Goal: Task Accomplishment & Management: Manage account settings

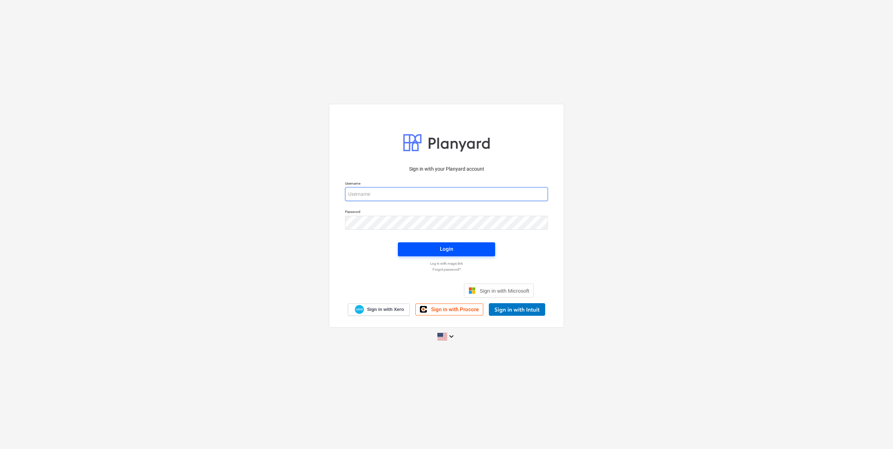
type input "[EMAIL_ADDRESS][DOMAIN_NAME]"
click at [464, 244] on button "Login" at bounding box center [446, 249] width 97 height 14
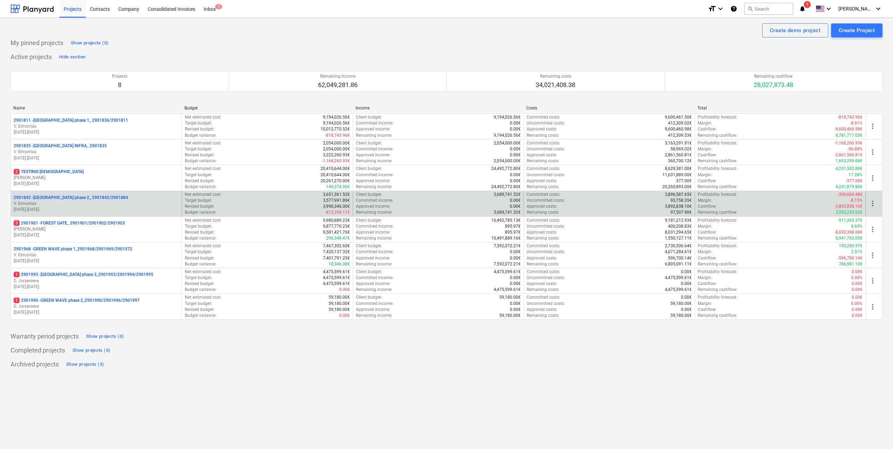
click at [93, 208] on p "01.10.2023 - 31.01.2025" at bounding box center [96, 210] width 165 height 6
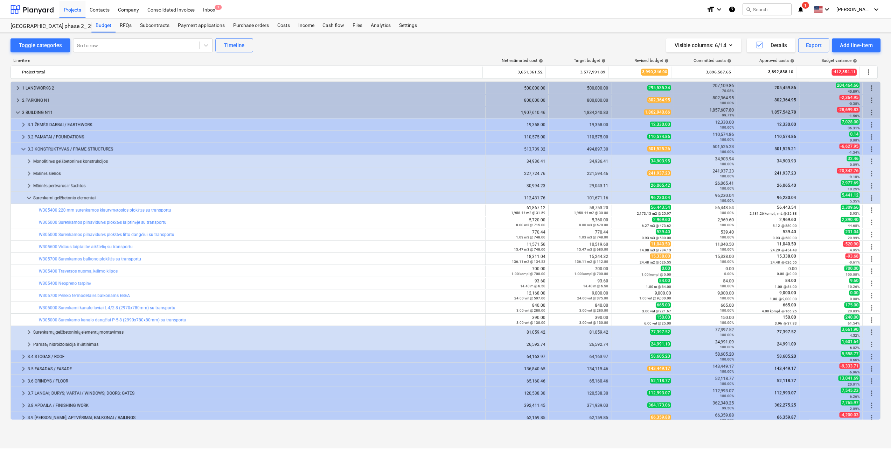
scroll to position [70, 0]
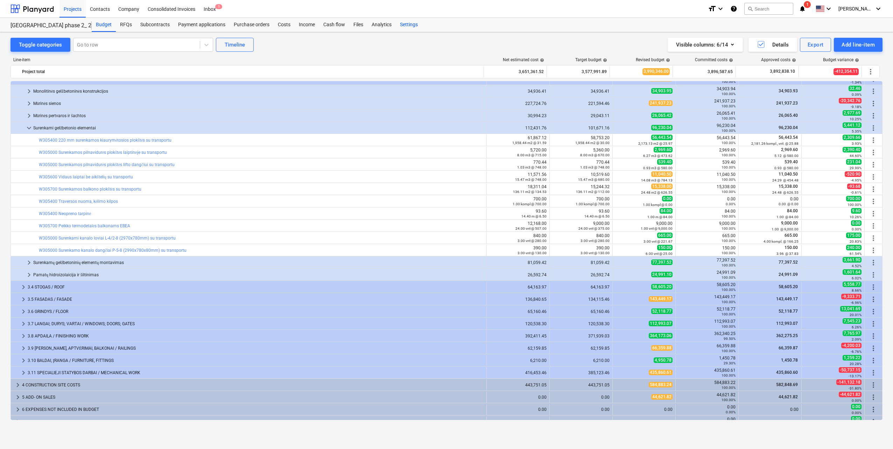
click at [406, 27] on div "Settings" at bounding box center [409, 25] width 26 height 14
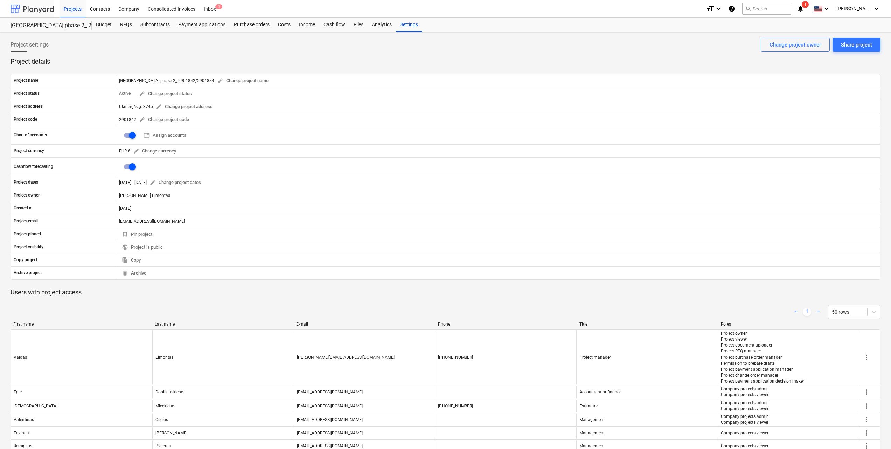
click at [37, 7] on div at bounding box center [31, 8] width 43 height 17
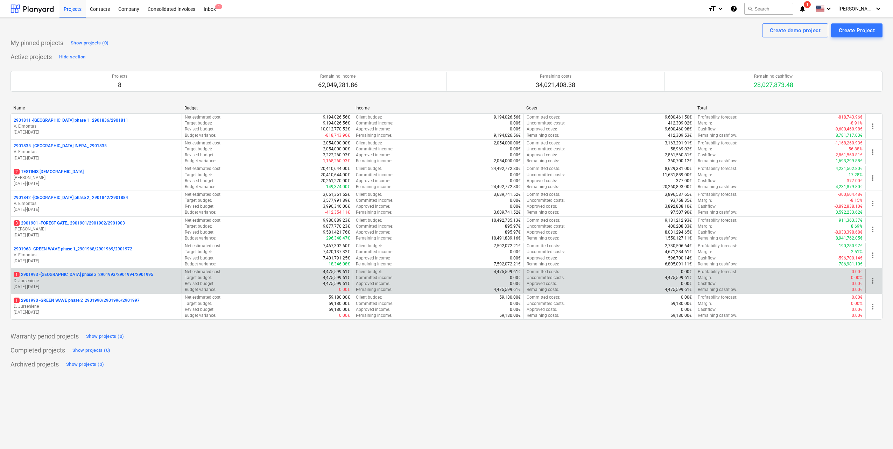
click at [112, 279] on p "D. Jurseniene" at bounding box center [96, 281] width 165 height 6
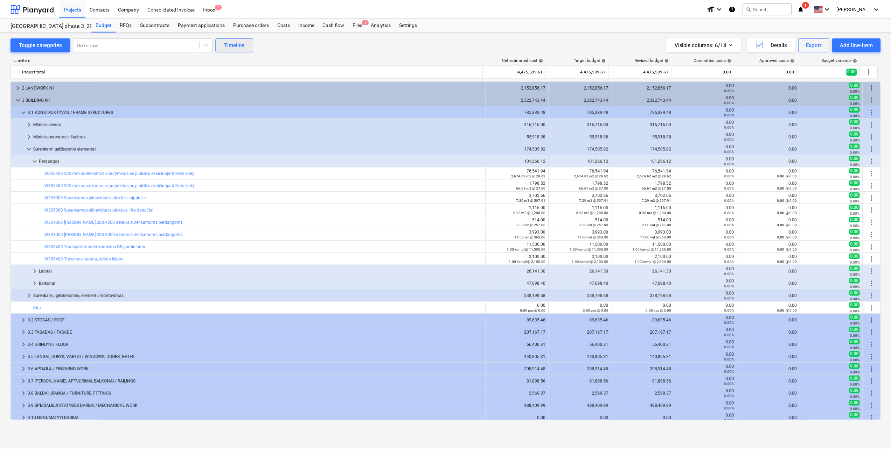
scroll to position [53, 0]
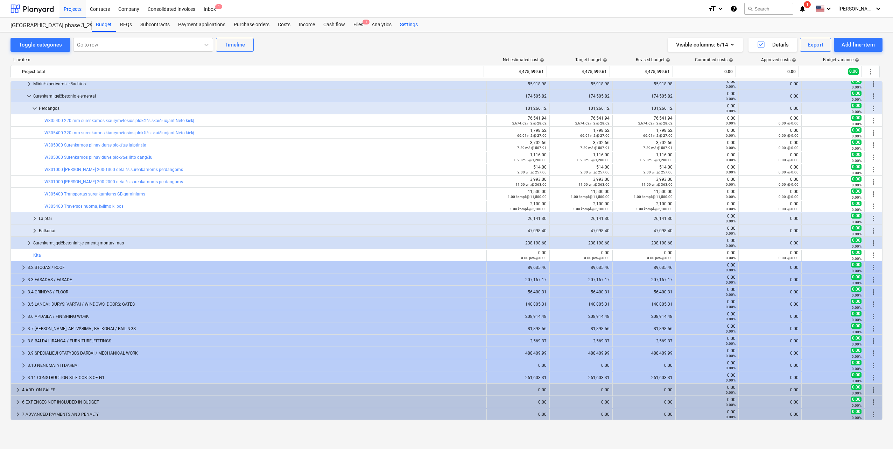
click at [417, 27] on div "Settings" at bounding box center [409, 25] width 26 height 14
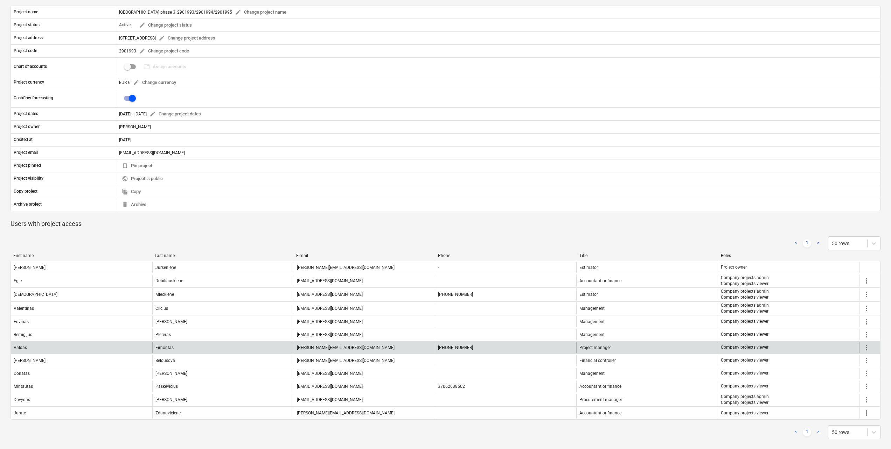
scroll to position [70, 0]
click at [868, 347] on span "more_vert" at bounding box center [866, 346] width 8 height 8
click at [868, 347] on li "Edit" at bounding box center [872, 346] width 21 height 16
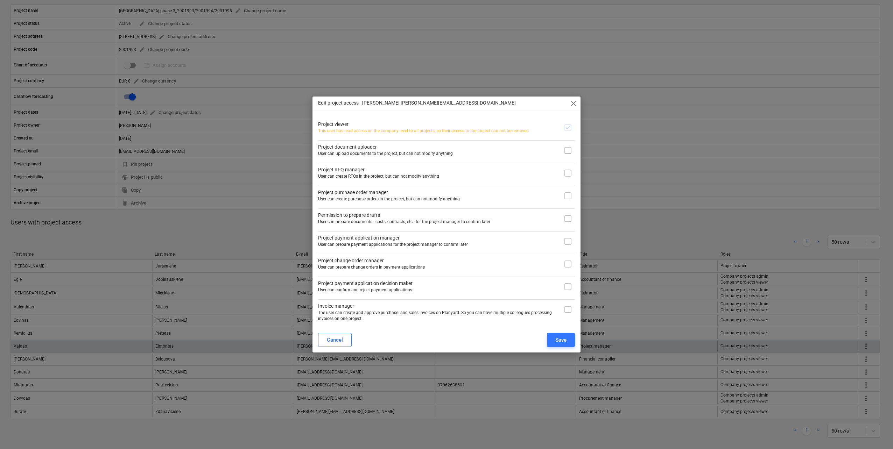
click at [565, 149] on input "checkbox" at bounding box center [568, 150] width 14 height 14
checkbox input "true"
click at [568, 175] on input "checkbox" at bounding box center [568, 173] width 14 height 14
checkbox input "true"
click at [567, 195] on input "checkbox" at bounding box center [568, 196] width 14 height 14
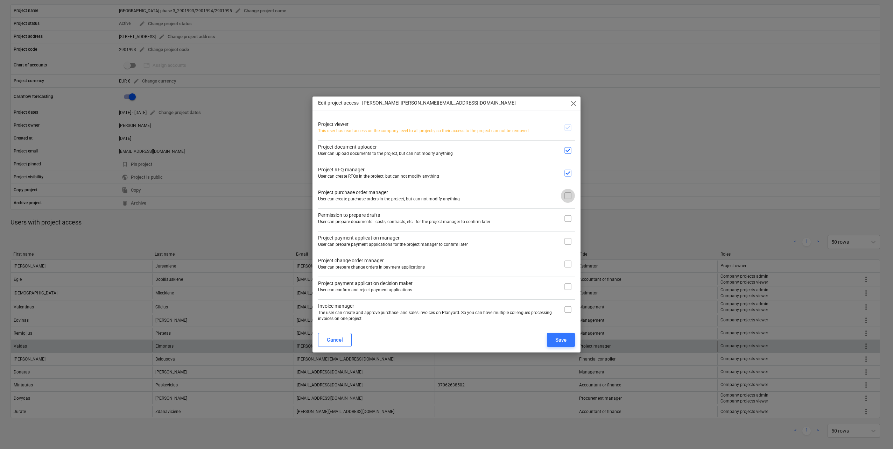
checkbox input "true"
click at [569, 215] on input "checkbox" at bounding box center [568, 219] width 14 height 14
checkbox input "true"
click at [569, 246] on input "checkbox" at bounding box center [568, 241] width 14 height 14
checkbox input "true"
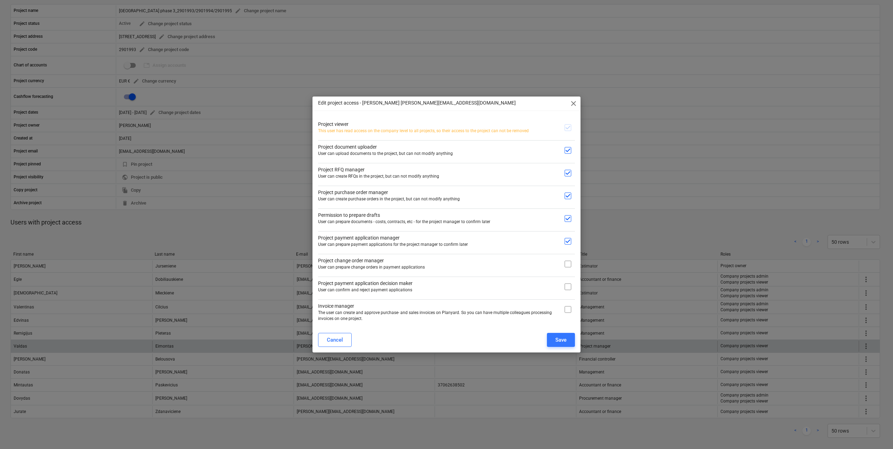
click at [569, 264] on input "checkbox" at bounding box center [568, 264] width 14 height 14
checkbox input "true"
click at [569, 288] on input "checkbox" at bounding box center [568, 287] width 14 height 14
checkbox input "true"
click at [571, 313] on input "checkbox" at bounding box center [568, 310] width 14 height 14
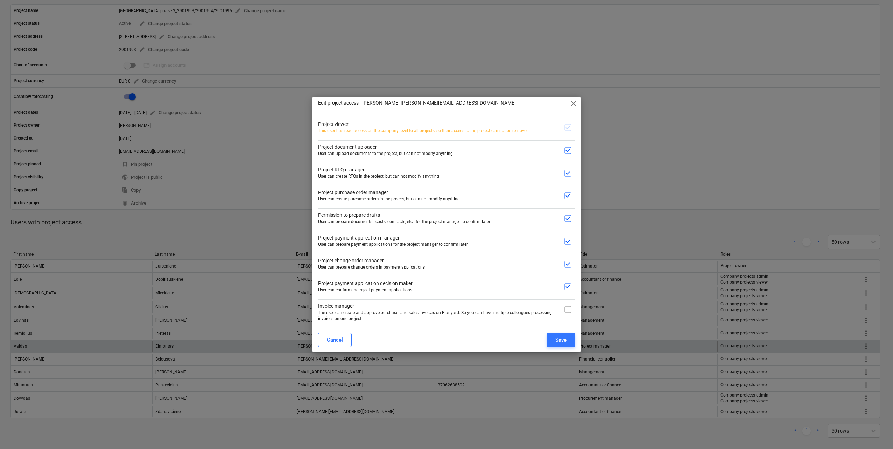
checkbox input "true"
click at [565, 340] on div "Save" at bounding box center [560, 340] width 11 height 9
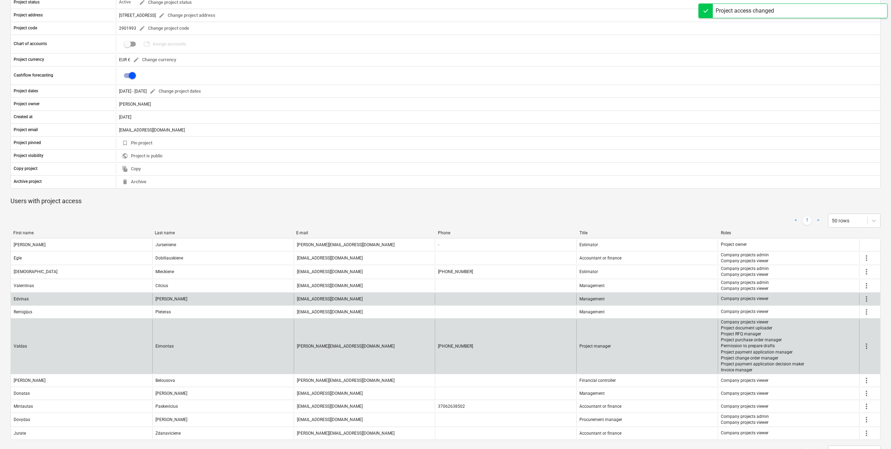
scroll to position [116, 0]
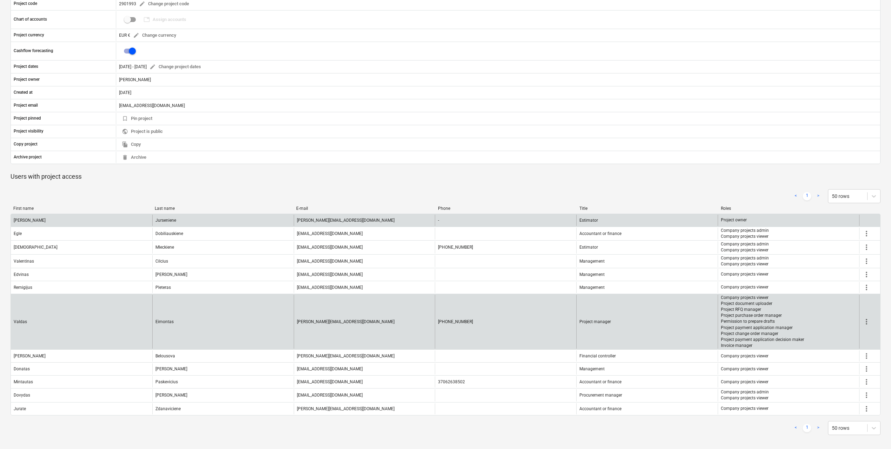
click at [869, 222] on div at bounding box center [869, 220] width 21 height 11
click at [743, 220] on p "Project owner" at bounding box center [733, 220] width 26 height 6
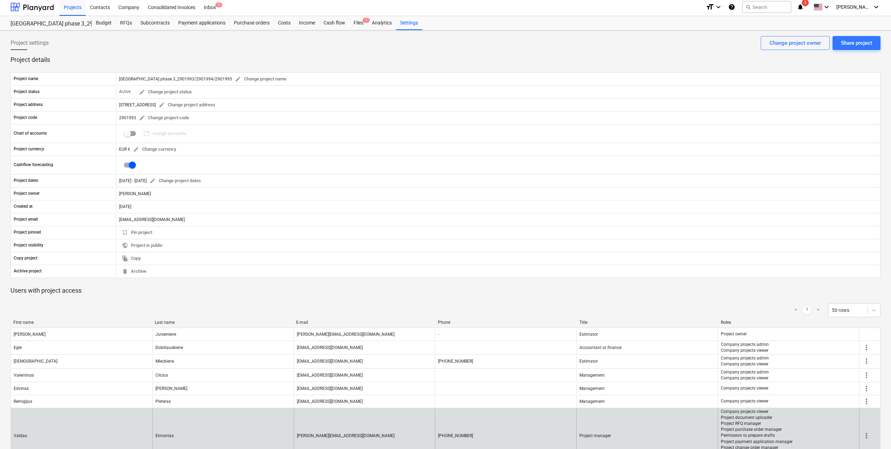
scroll to position [0, 0]
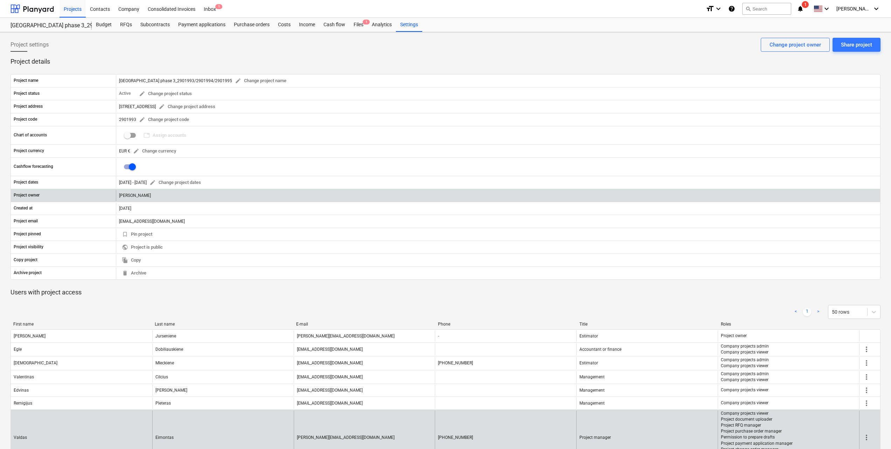
click at [139, 196] on div "Dina Jurseniene" at bounding box center [498, 195] width 764 height 11
click at [84, 195] on div "Project owner" at bounding box center [63, 195] width 105 height 11
click at [40, 195] on div "Project owner" at bounding box center [63, 195] width 105 height 11
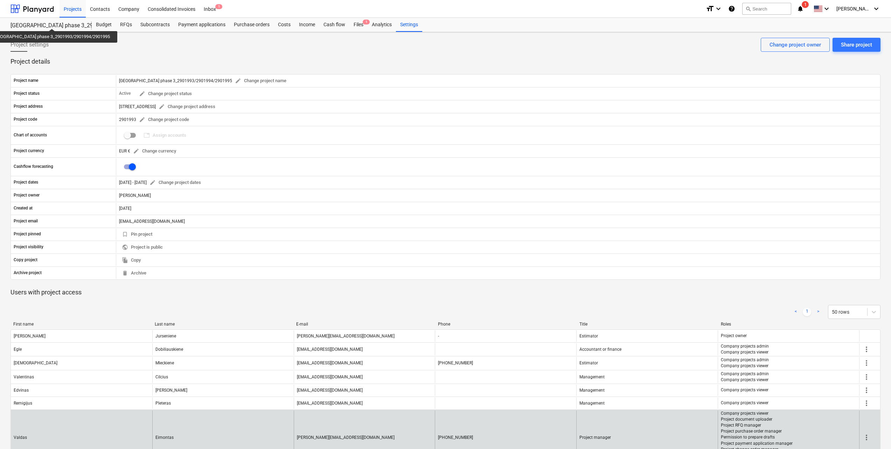
click at [44, 22] on div "LAKE TOWN phase 3_2901993/2901994/2901995" at bounding box center [46, 25] width 73 height 7
click at [40, 4] on div at bounding box center [31, 8] width 43 height 17
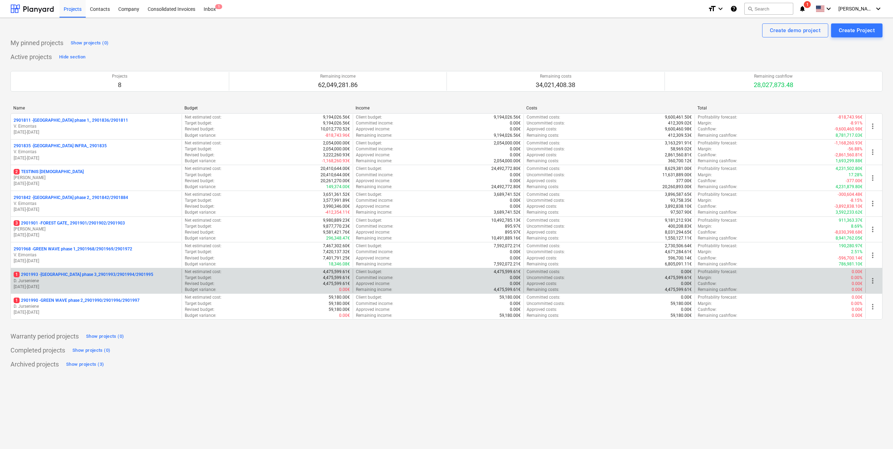
click at [129, 287] on p "01.09.2025 - 28.02.2027" at bounding box center [96, 287] width 165 height 6
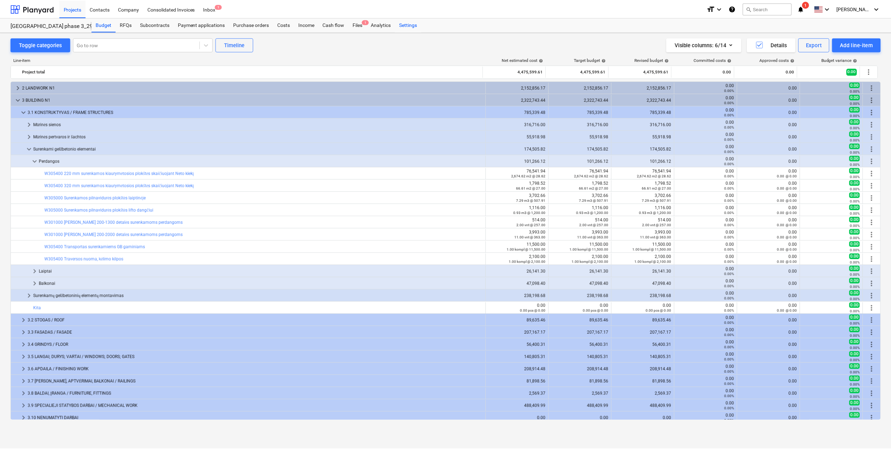
scroll to position [53, 0]
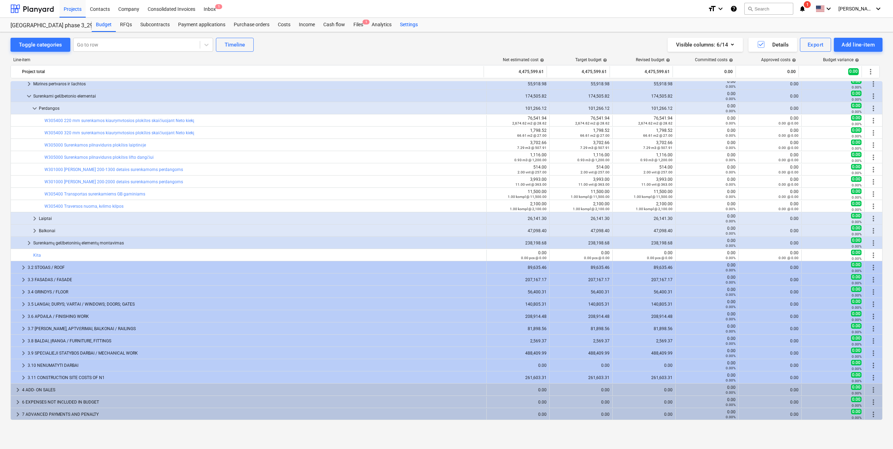
click at [405, 25] on div "Settings" at bounding box center [409, 25] width 26 height 14
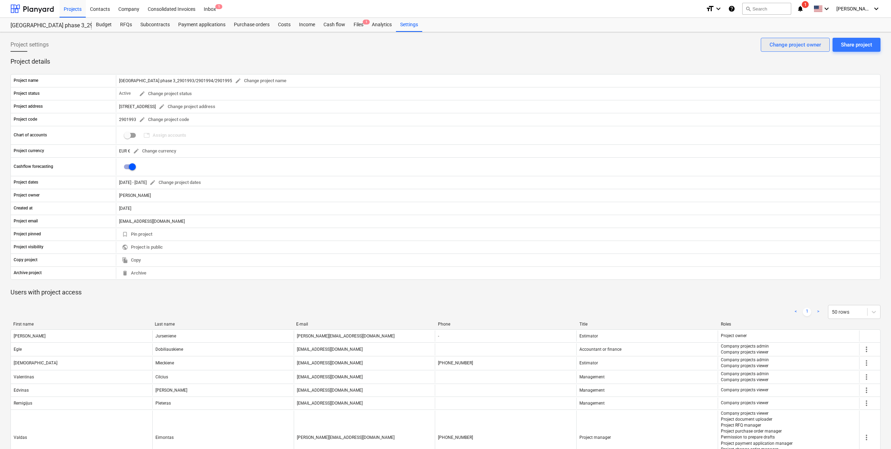
click at [790, 43] on div "Change project owner" at bounding box center [794, 44] width 51 height 9
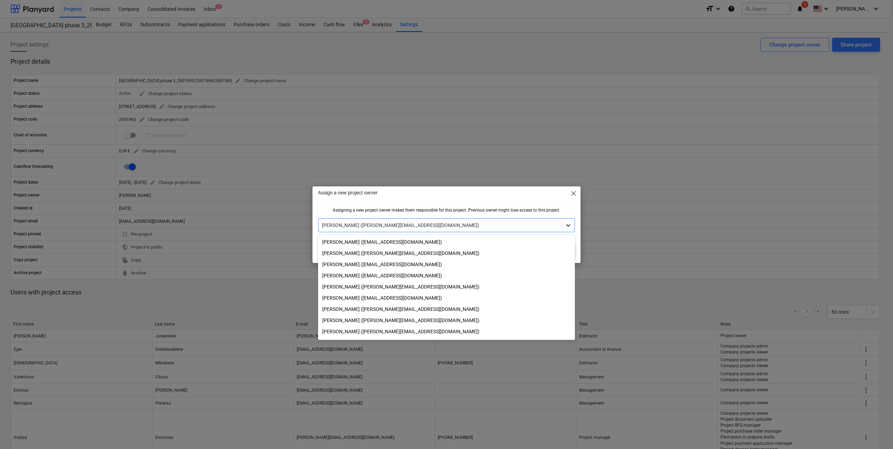
click at [568, 227] on icon at bounding box center [568, 225] width 7 height 7
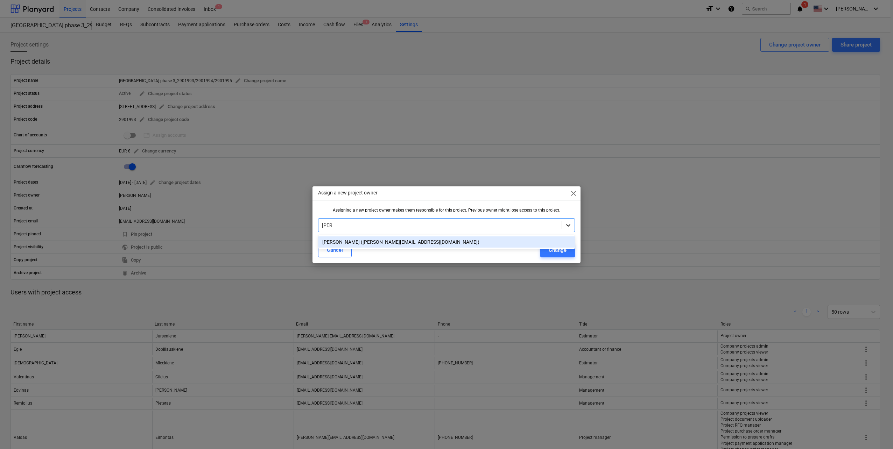
type input "valdas"
click at [525, 242] on div "Valdas Eimontas (valdas.eimontas@bonava.com)" at bounding box center [446, 242] width 257 height 11
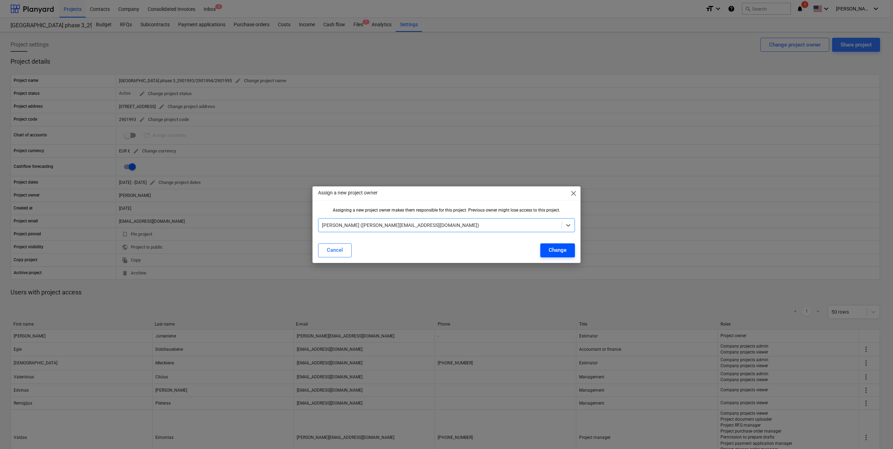
click at [571, 253] on button "Change" at bounding box center [557, 251] width 35 height 14
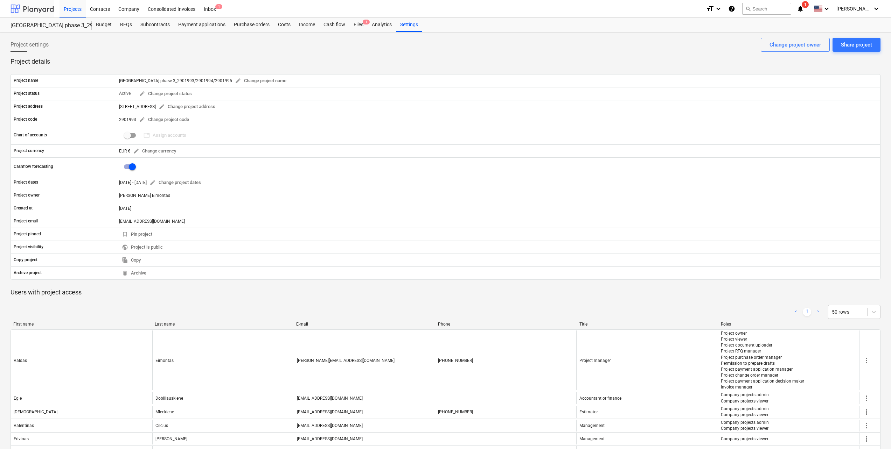
click at [37, 10] on div at bounding box center [31, 8] width 43 height 17
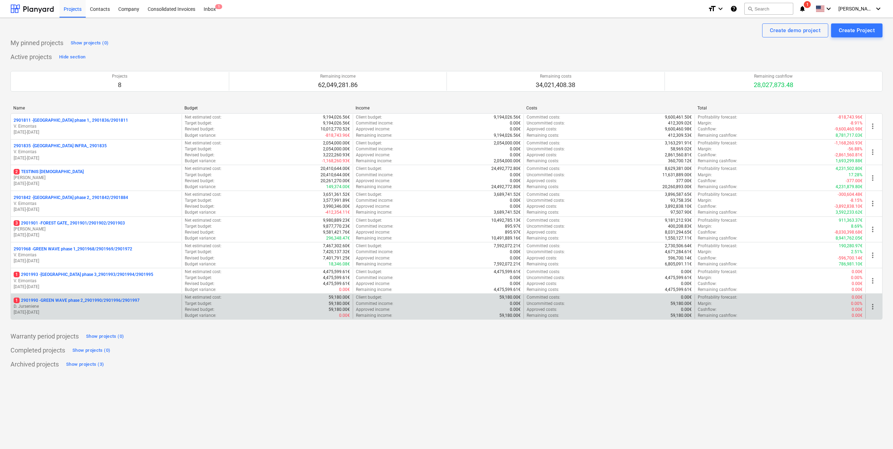
click at [120, 307] on p "D. Jurseniene" at bounding box center [96, 307] width 165 height 6
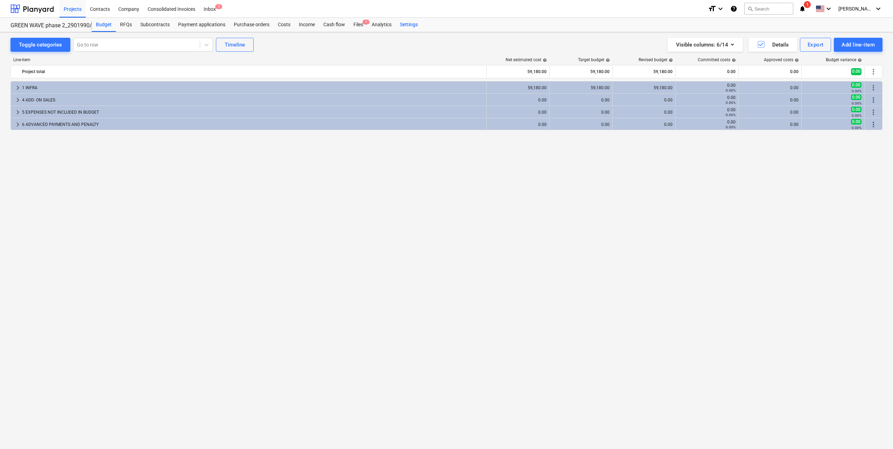
click at [413, 27] on div "Settings" at bounding box center [409, 25] width 26 height 14
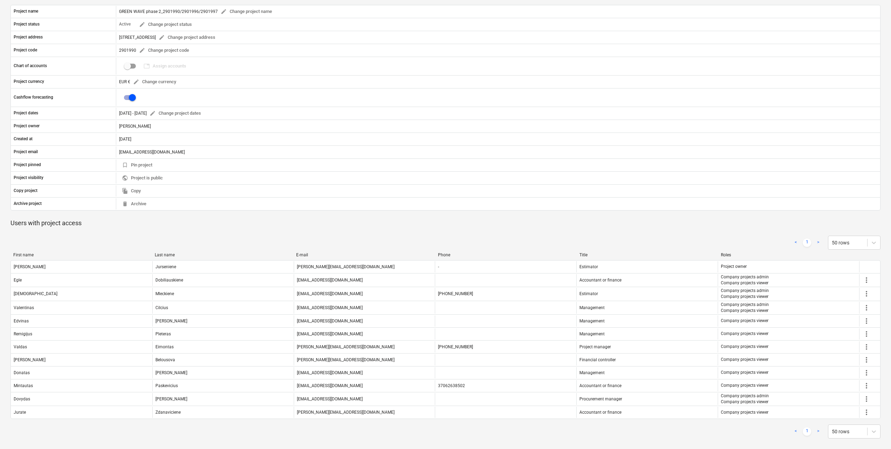
scroll to position [70, 0]
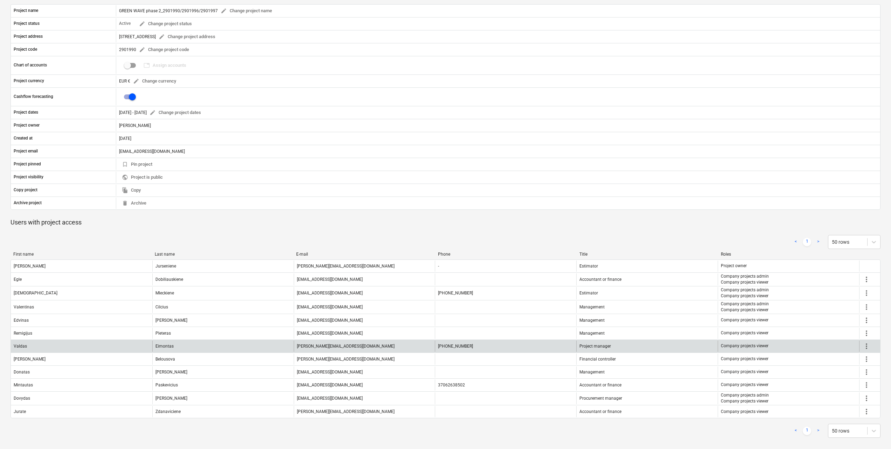
click at [864, 348] on span "more_vert" at bounding box center [866, 346] width 8 height 8
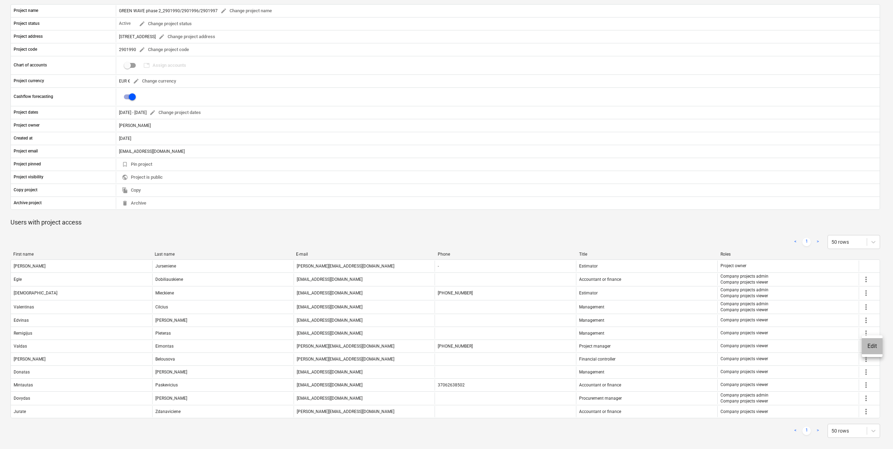
click at [870, 347] on li "Edit" at bounding box center [872, 346] width 21 height 16
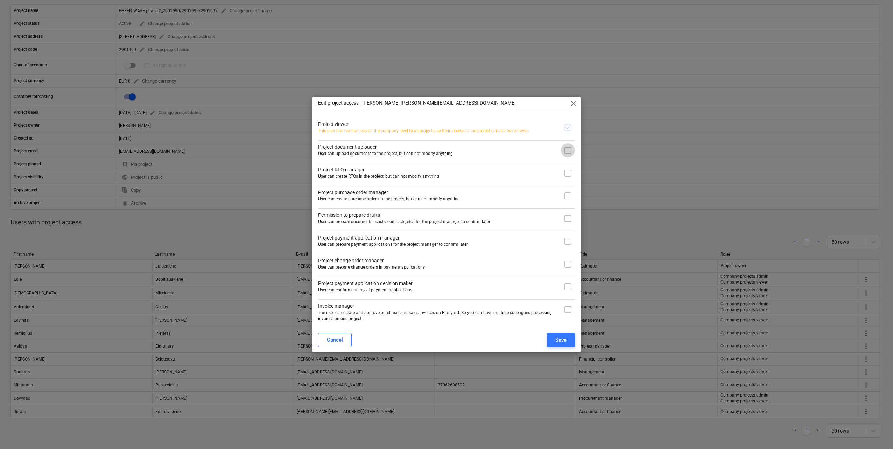
click at [569, 151] on input "checkbox" at bounding box center [568, 150] width 14 height 14
checkbox input "true"
click at [563, 167] on input "checkbox" at bounding box center [568, 173] width 14 height 14
click at [568, 180] on input "checkbox" at bounding box center [568, 173] width 14 height 14
checkbox input "false"
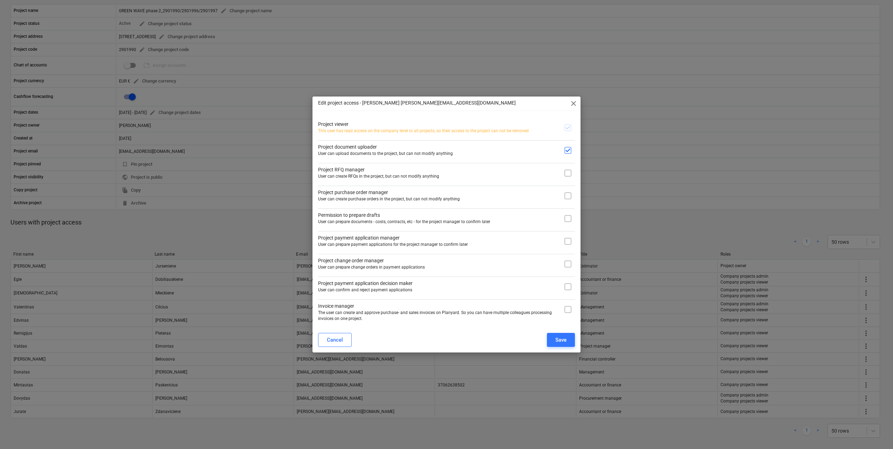
click at [568, 195] on input "checkbox" at bounding box center [568, 196] width 14 height 14
checkbox input "true"
drag, startPoint x: 573, startPoint y: 160, endPoint x: 570, endPoint y: 168, distance: 8.3
click at [572, 161] on div "Project viewer This user has read access on the company level to all projects, …" at bounding box center [446, 220] width 257 height 204
drag, startPoint x: 569, startPoint y: 173, endPoint x: 568, endPoint y: 188, distance: 15.5
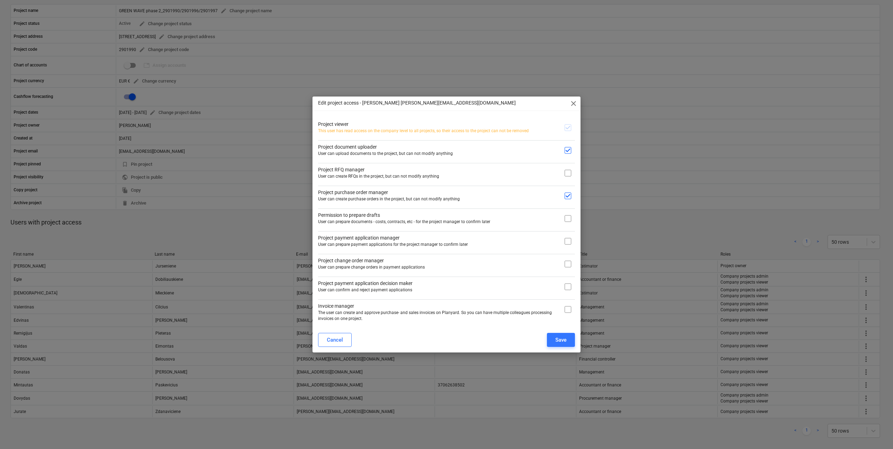
click at [569, 173] on input "checkbox" at bounding box center [568, 173] width 14 height 14
checkbox input "true"
drag, startPoint x: 564, startPoint y: 217, endPoint x: 571, endPoint y: 225, distance: 10.6
click at [565, 218] on input "checkbox" at bounding box center [568, 219] width 14 height 14
checkbox input "true"
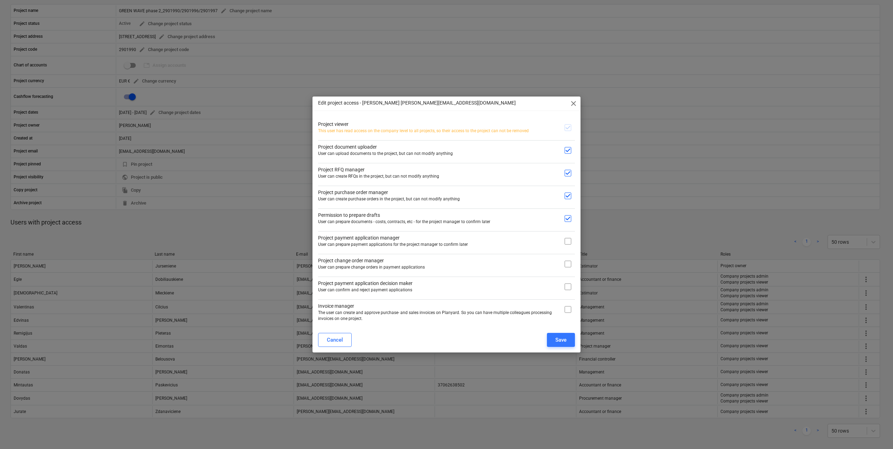
click at [571, 247] on input "checkbox" at bounding box center [568, 241] width 14 height 14
checkbox input "true"
click at [571, 262] on input "checkbox" at bounding box center [568, 264] width 14 height 14
checkbox input "true"
click at [568, 279] on div "Project payment application decision maker User can confirm and reject payment …" at bounding box center [446, 285] width 257 height 17
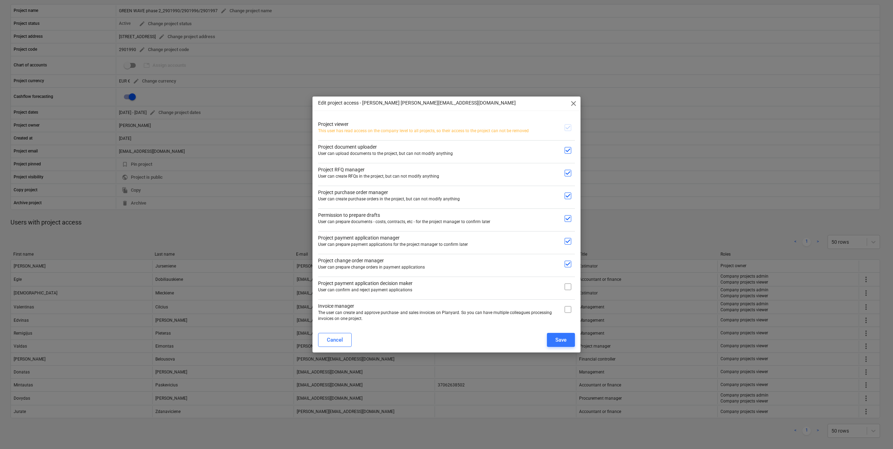
click at [567, 290] on input "checkbox" at bounding box center [568, 287] width 14 height 14
checkbox input "true"
click at [569, 312] on input "checkbox" at bounding box center [568, 310] width 14 height 14
checkbox input "true"
click at [557, 342] on div "Save" at bounding box center [560, 340] width 11 height 9
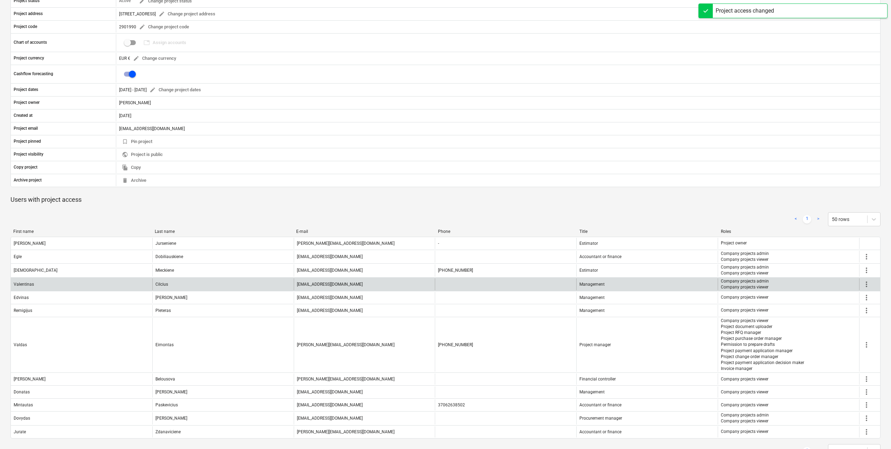
scroll to position [116, 0]
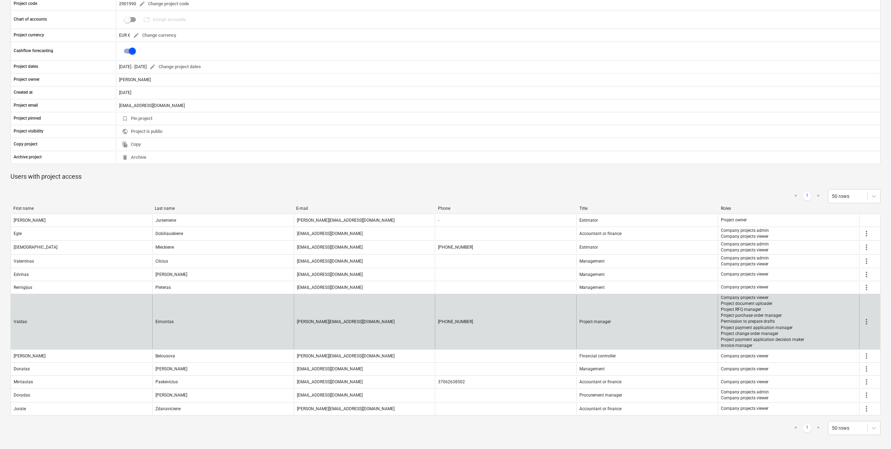
click at [866, 323] on span "more_vert" at bounding box center [866, 322] width 8 height 8
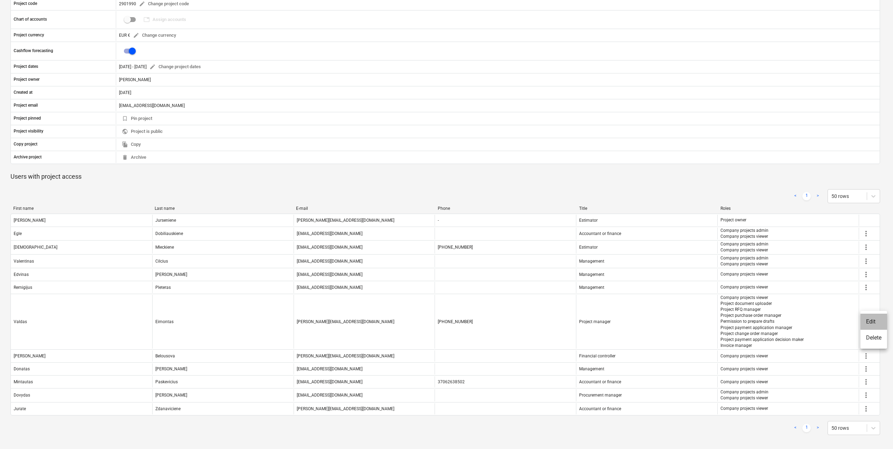
click at [876, 323] on li "Edit" at bounding box center [873, 322] width 27 height 16
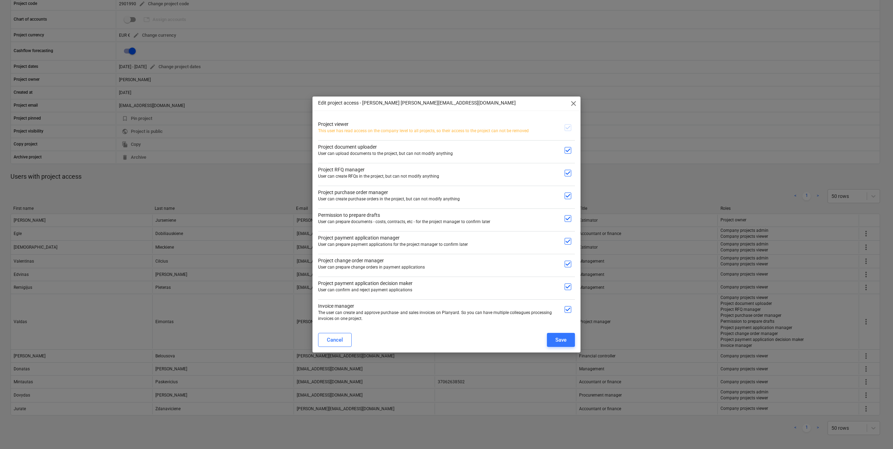
click at [566, 311] on input "checkbox" at bounding box center [568, 310] width 14 height 14
checkbox input "false"
click at [566, 338] on div "Save" at bounding box center [560, 340] width 11 height 9
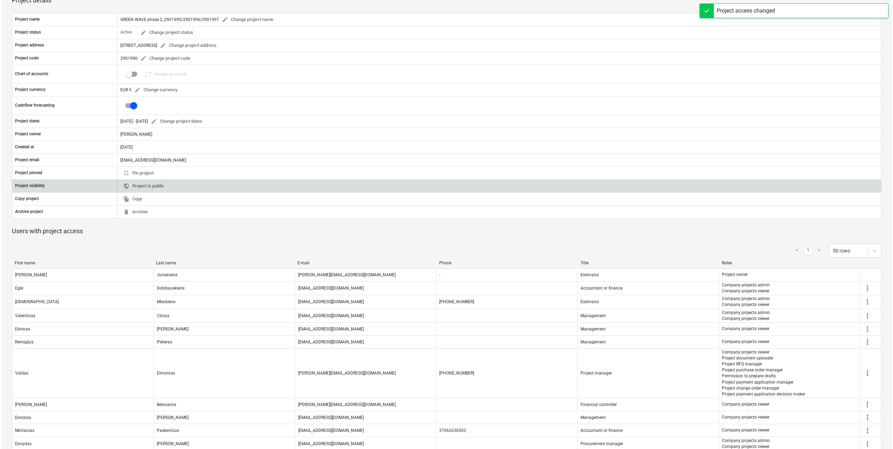
scroll to position [0, 0]
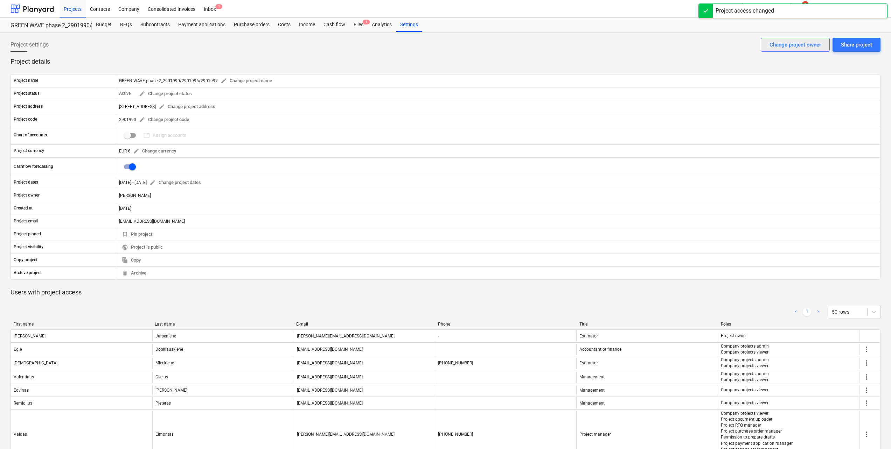
click at [806, 44] on div "Change project owner" at bounding box center [794, 44] width 51 height 9
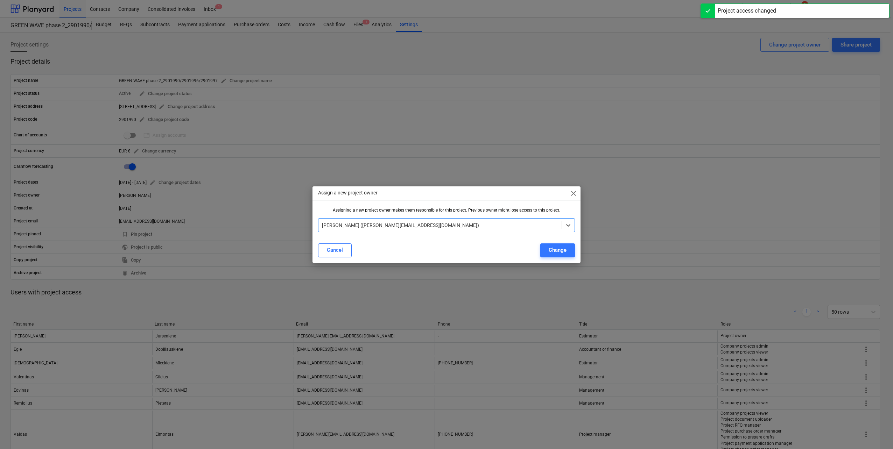
click at [484, 224] on div at bounding box center [440, 225] width 236 height 7
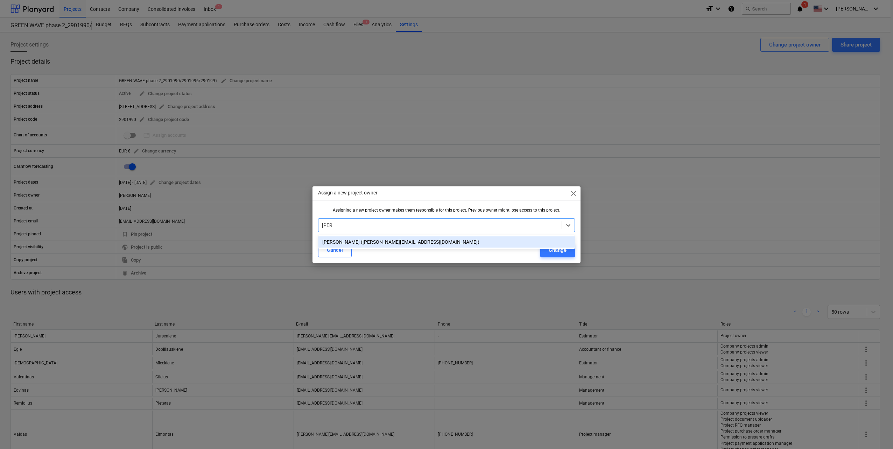
type input "valdas"
click at [461, 241] on div "Valdas Eimontas (valdas.eimontas@bonava.com)" at bounding box center [446, 242] width 257 height 11
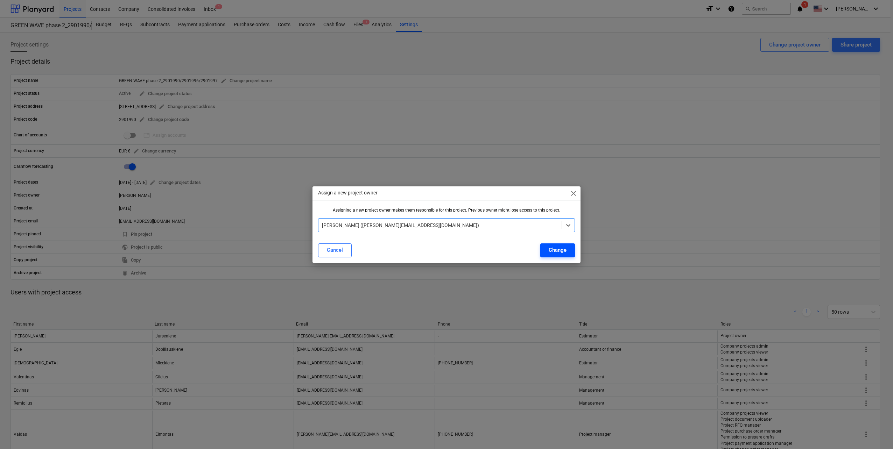
click at [560, 256] on button "Change" at bounding box center [557, 251] width 35 height 14
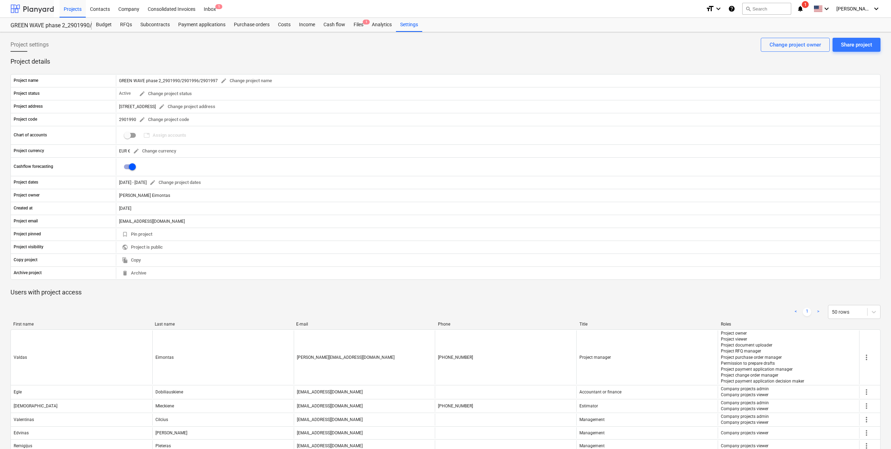
click at [43, 8] on div at bounding box center [31, 8] width 43 height 17
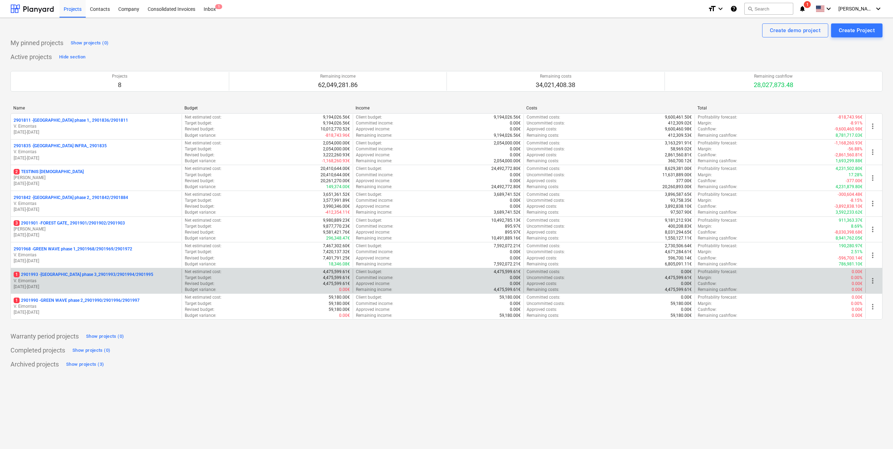
click at [87, 271] on div "1 2901993 - LAKE TOWN phase 3_2901993/2901994/2901995 V. Eimontas 01.09.2025 - …" at bounding box center [96, 281] width 171 height 24
click at [86, 281] on p "V. Eimontas" at bounding box center [96, 281] width 165 height 6
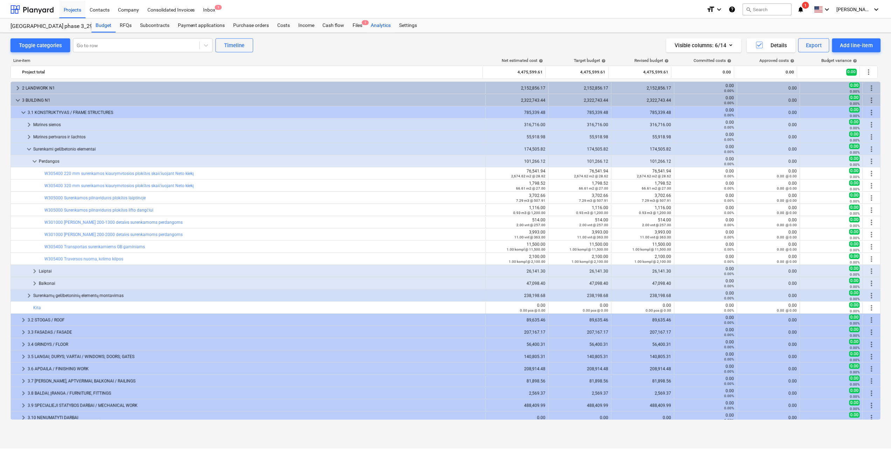
scroll to position [53, 0]
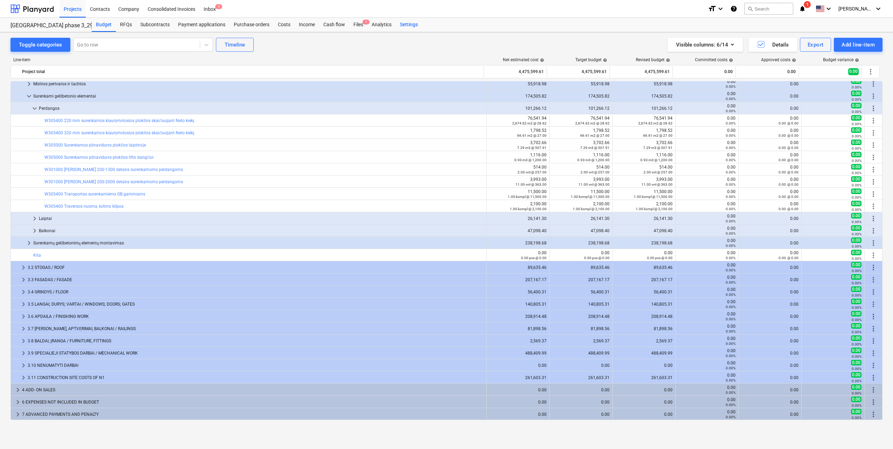
click at [409, 25] on div "Settings" at bounding box center [409, 25] width 26 height 14
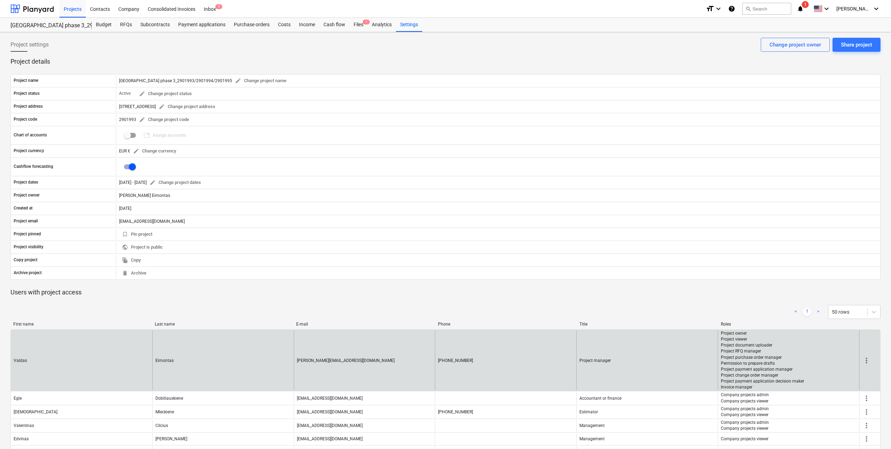
click at [866, 360] on span "more_vert" at bounding box center [866, 361] width 8 height 8
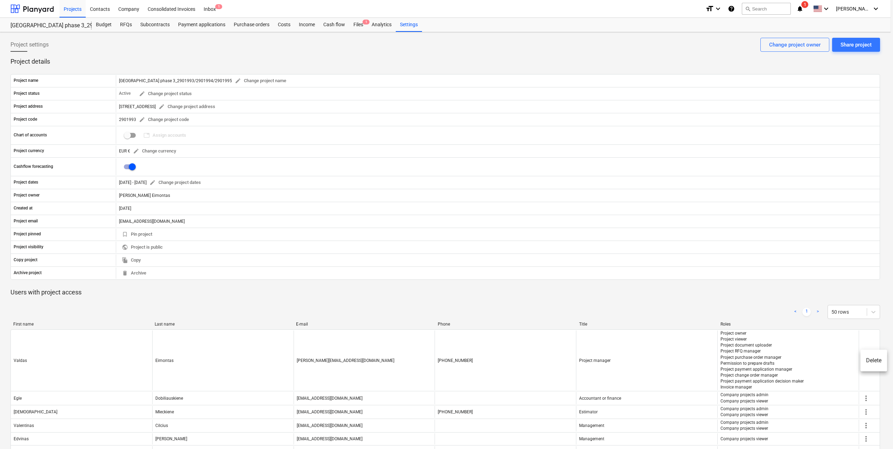
click at [842, 340] on div at bounding box center [446, 224] width 893 height 449
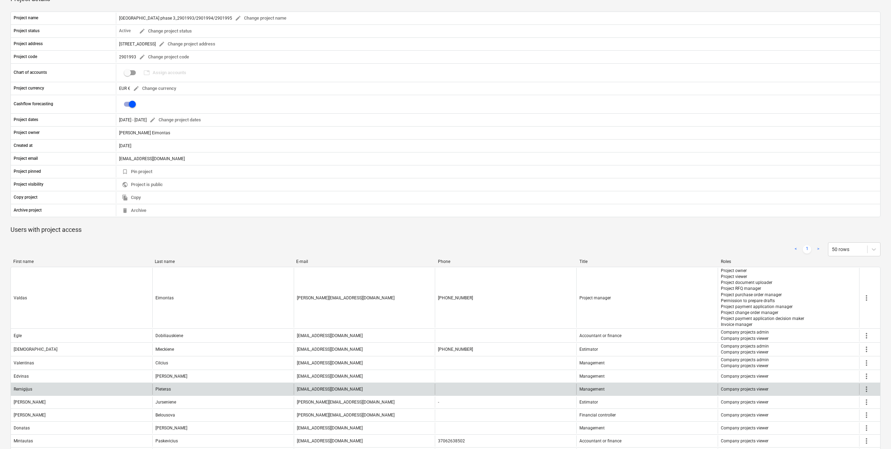
scroll to position [122, 0]
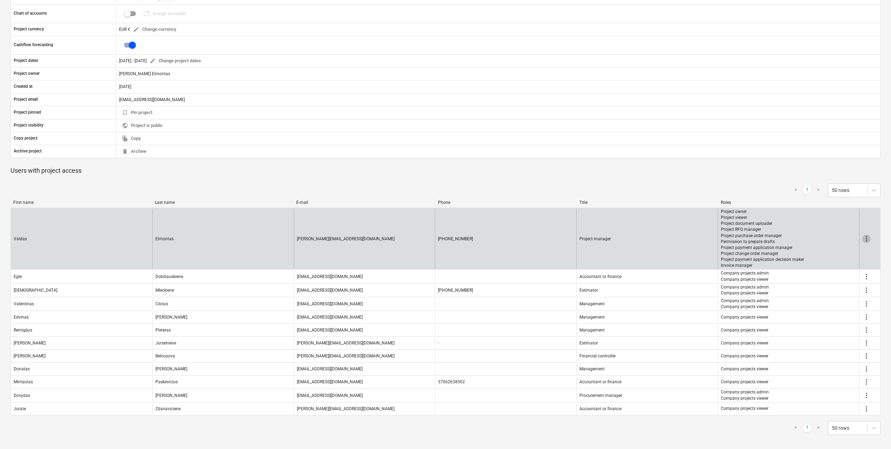
click at [867, 238] on span "more_vert" at bounding box center [866, 239] width 8 height 8
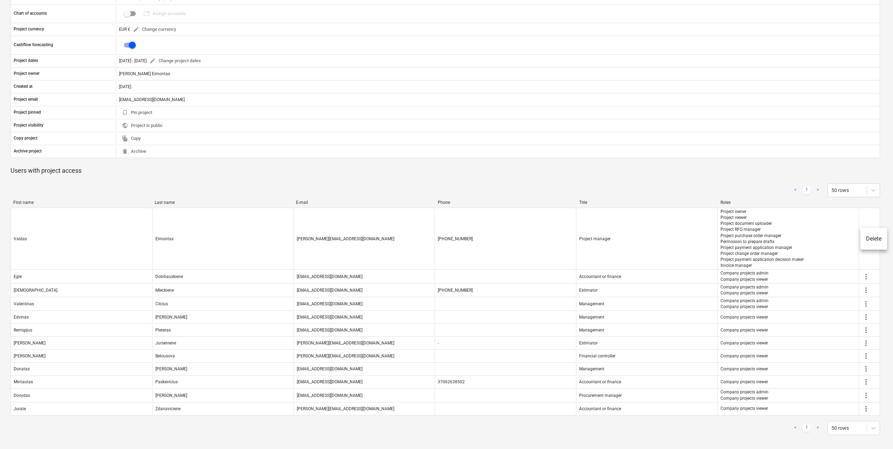
click at [585, 240] on div at bounding box center [446, 224] width 893 height 449
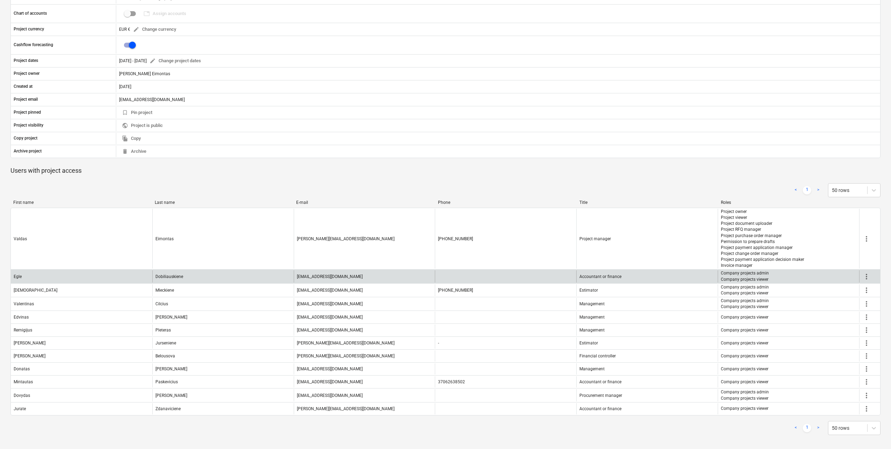
click at [868, 277] on span "more_vert" at bounding box center [866, 277] width 8 height 8
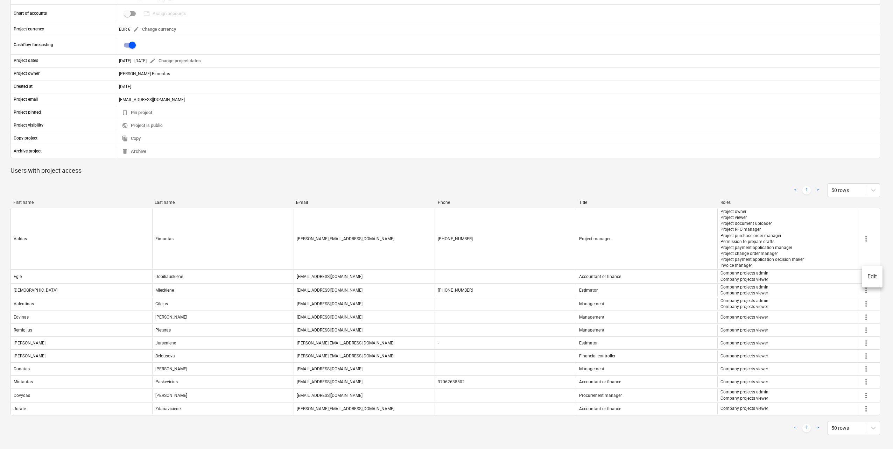
click at [838, 279] on div at bounding box center [446, 224] width 893 height 449
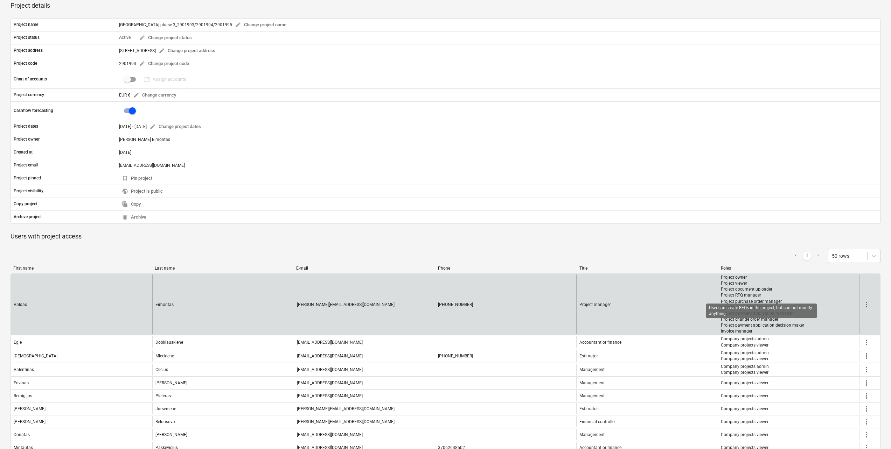
scroll to position [0, 0]
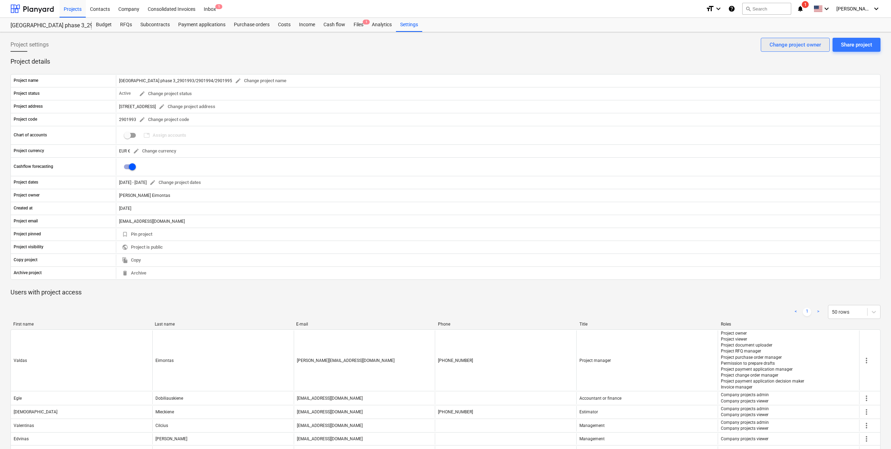
click at [815, 43] on div "Change project owner" at bounding box center [794, 44] width 51 height 9
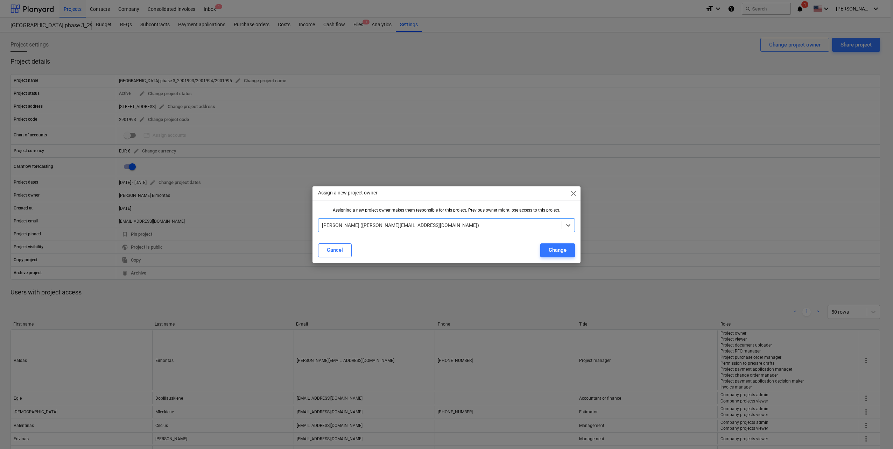
click at [365, 223] on div at bounding box center [440, 225] width 236 height 7
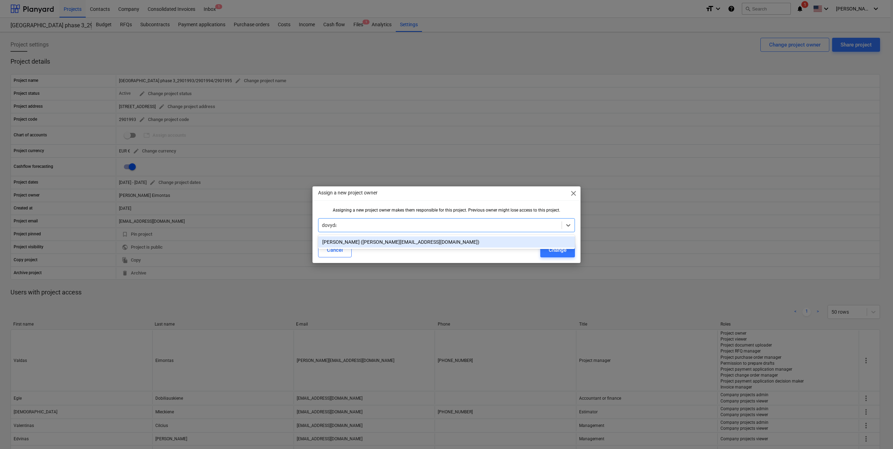
type input "dovydas"
click at [372, 248] on div "Dovydas Vaicius (dovydas.vaicius@bonava.com)" at bounding box center [446, 242] width 257 height 11
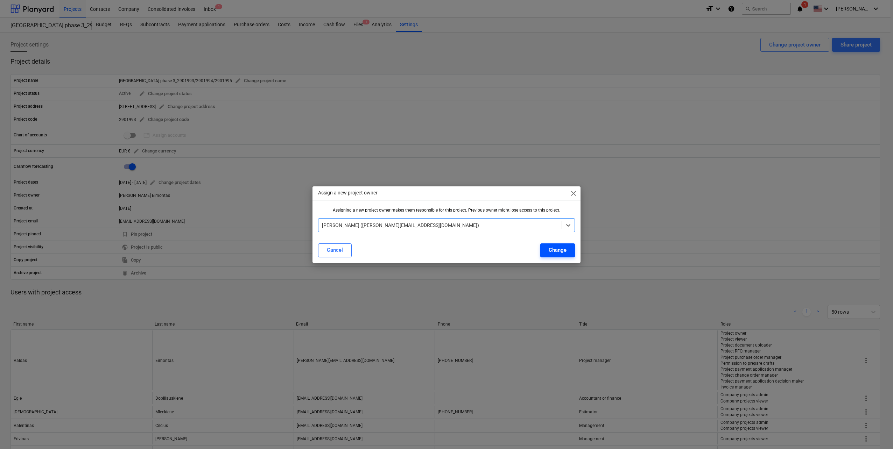
click at [570, 247] on button "Change" at bounding box center [557, 251] width 35 height 14
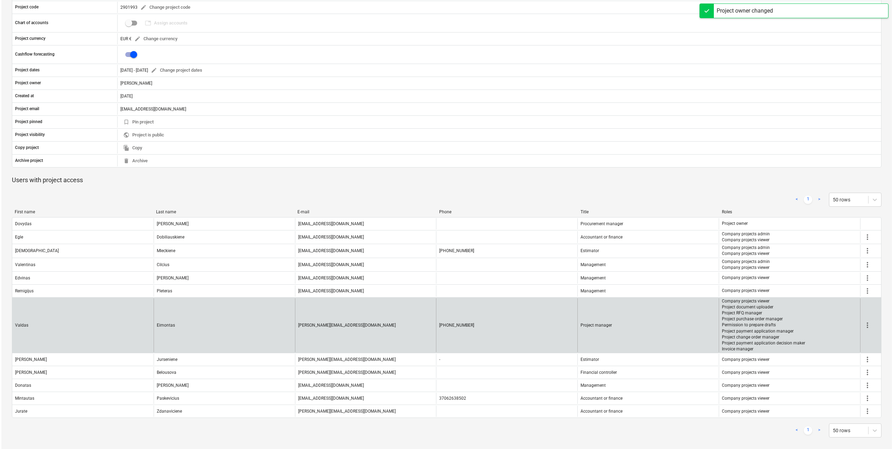
scroll to position [115, 0]
click at [870, 323] on div "more_vert" at bounding box center [869, 323] width 21 height 54
click at [867, 323] on span "more_vert" at bounding box center [866, 323] width 8 height 8
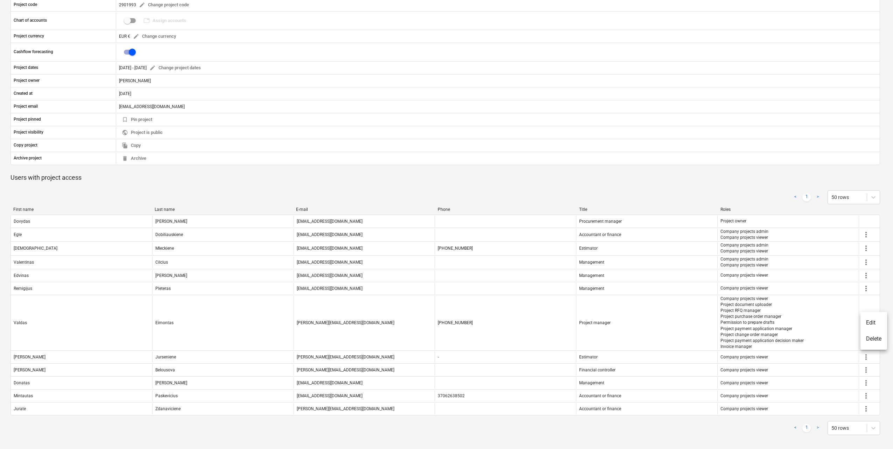
click at [876, 322] on li "Edit" at bounding box center [873, 323] width 27 height 16
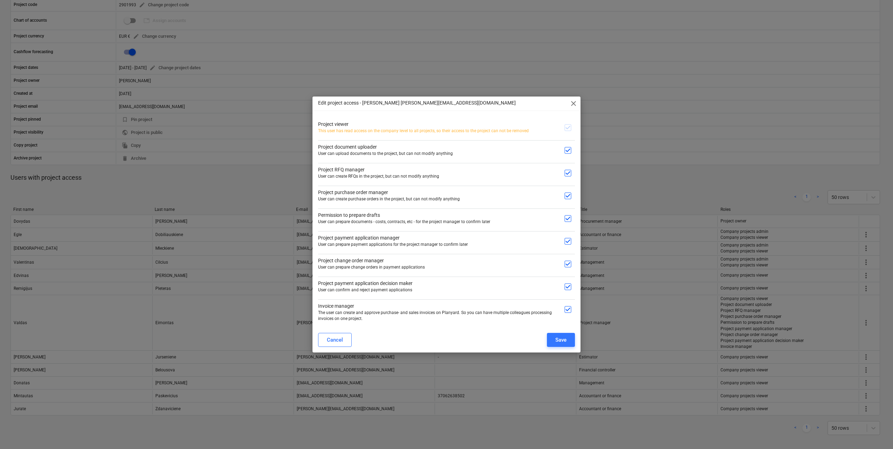
click at [570, 311] on input "checkbox" at bounding box center [568, 310] width 14 height 14
checkbox input "false"
click at [568, 335] on button "Save" at bounding box center [561, 340] width 28 height 14
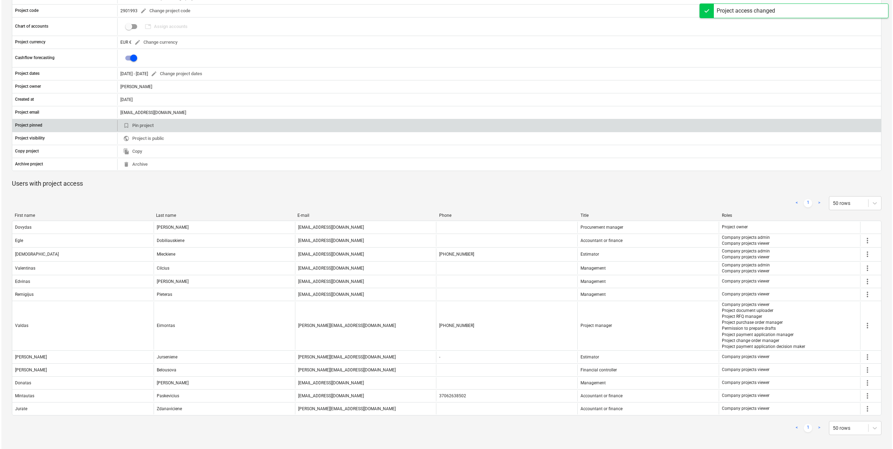
scroll to position [0, 0]
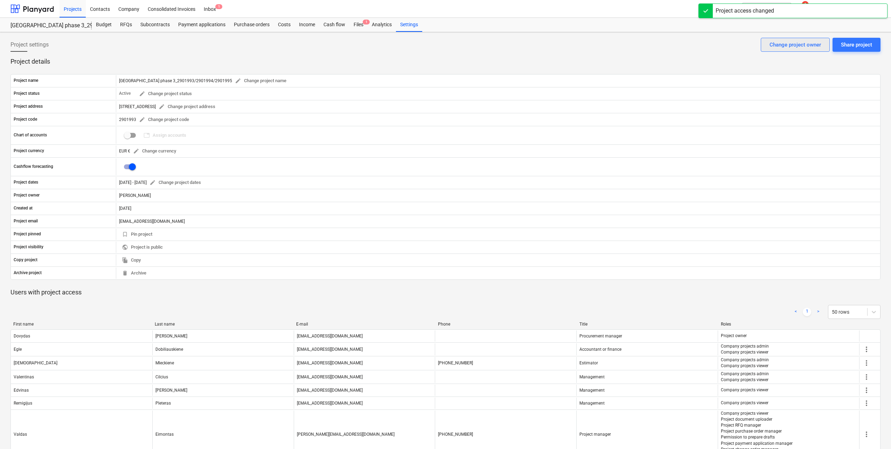
click at [799, 47] on div "Change project owner" at bounding box center [794, 44] width 51 height 9
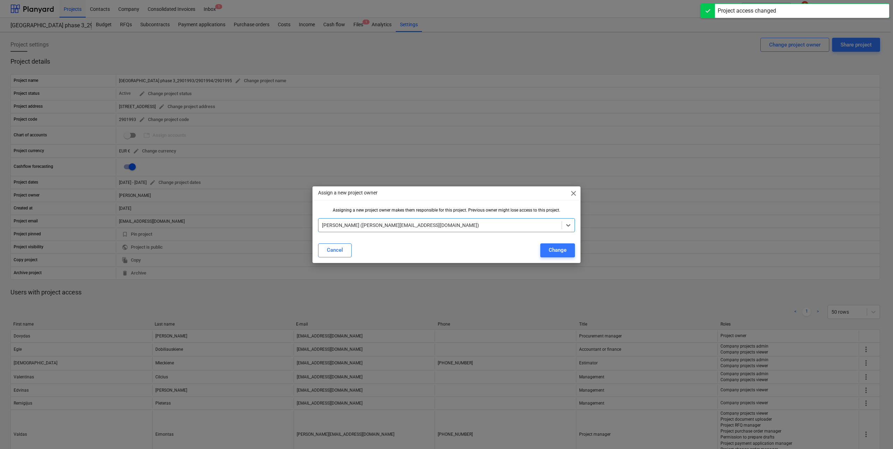
click at [542, 220] on div "Dovydas Vaicius (dovydas.vaicius@bonava.com)" at bounding box center [439, 225] width 243 height 10
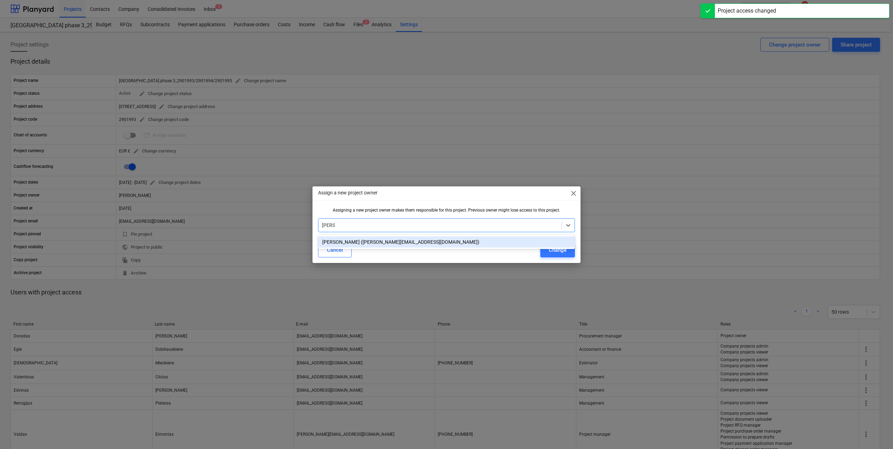
type input "valdas"
click at [523, 239] on div "Valdas Eimontas (valdas.eimontas@bonava.com)" at bounding box center [446, 242] width 257 height 11
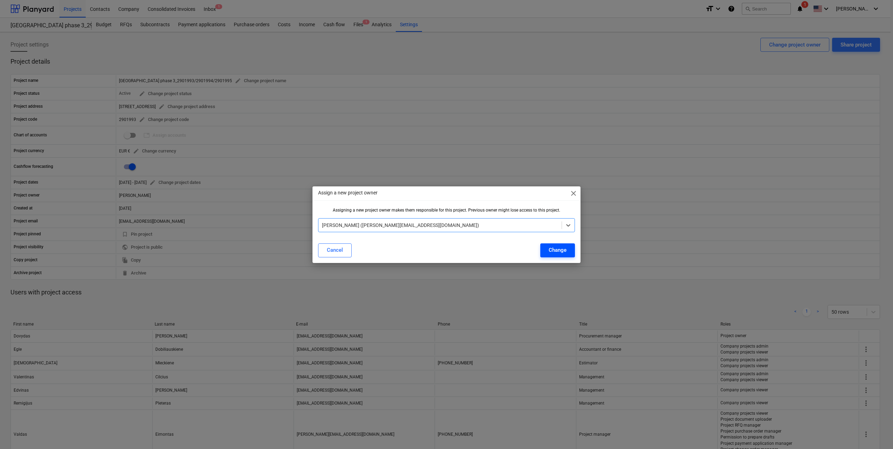
click at [562, 254] on div "Change" at bounding box center [558, 250] width 18 height 9
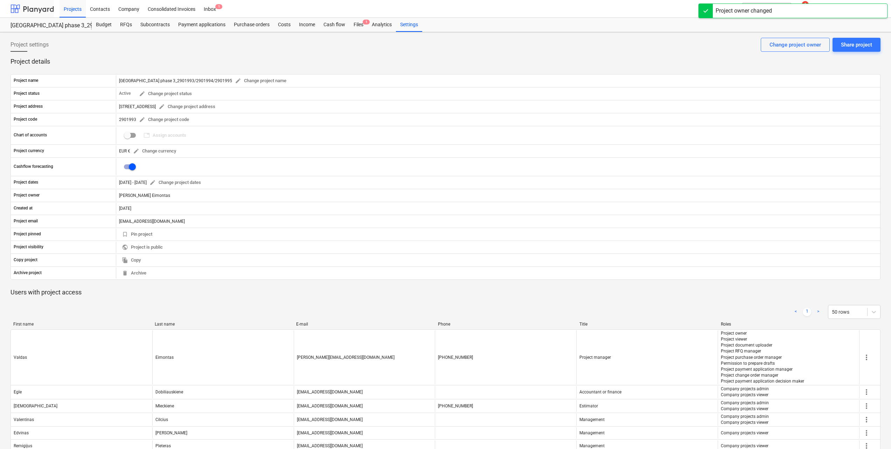
click at [46, 12] on div at bounding box center [31, 8] width 43 height 17
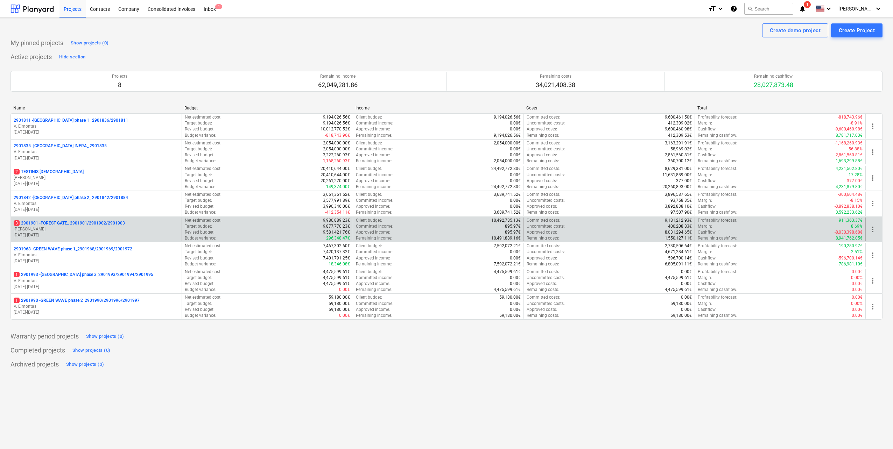
click at [93, 225] on p "3 2901901 - FOREST GATE_ 2901901/2901902/2901903" at bounding box center [69, 223] width 111 height 6
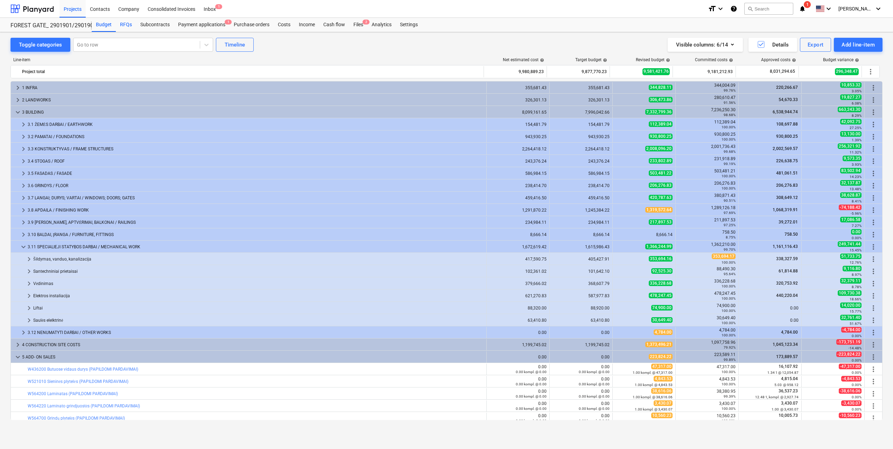
click at [128, 27] on div "RFQs" at bounding box center [126, 25] width 20 height 14
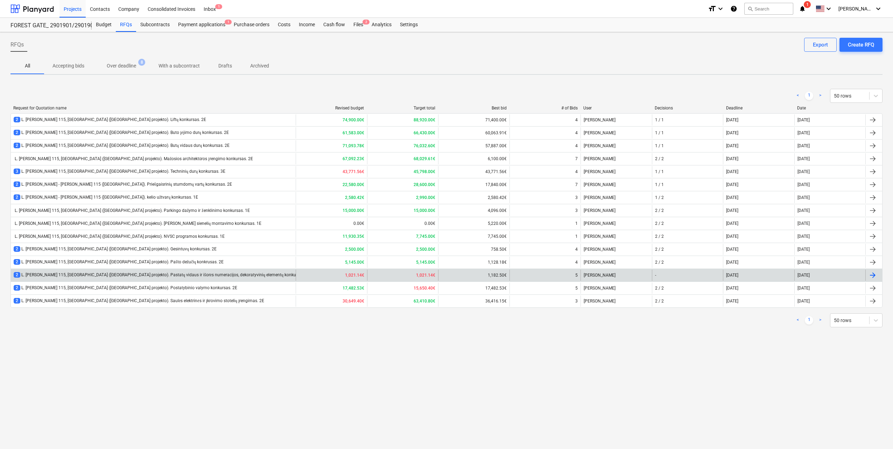
click at [140, 274] on div "2 L. Baliukevičiaus Dzūko g. 115, Vilnius (Forest Gate projekto). Pastatų vidau…" at bounding box center [162, 275] width 297 height 6
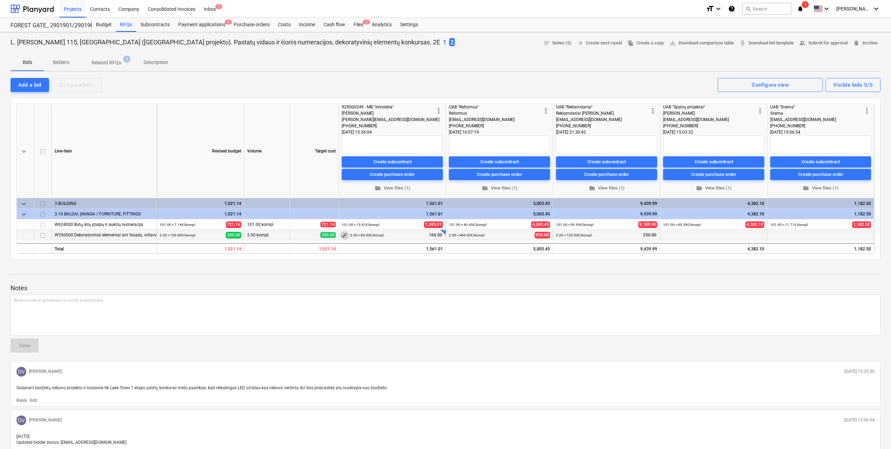
click at [343, 233] on span "edit" at bounding box center [345, 236] width 6 height 6
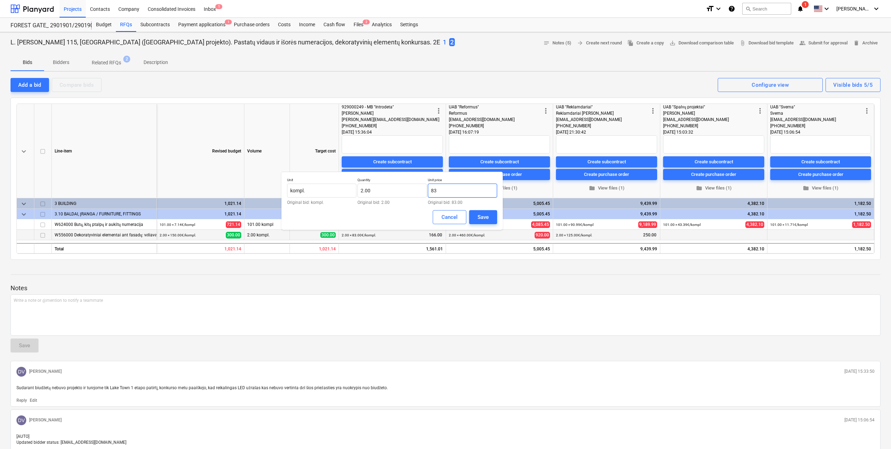
click at [450, 190] on input "83" at bounding box center [462, 191] width 69 height 14
drag, startPoint x: 450, startPoint y: 190, endPoint x: 394, endPoint y: 186, distance: 56.5
click at [394, 186] on div "Unit kompl. Original bid: kompl. Quantity 2.00 Original bid: 2.00 Unit price 83…" at bounding box center [392, 191] width 210 height 27
type input "63.00"
click at [484, 217] on div "Save" at bounding box center [482, 217] width 11 height 9
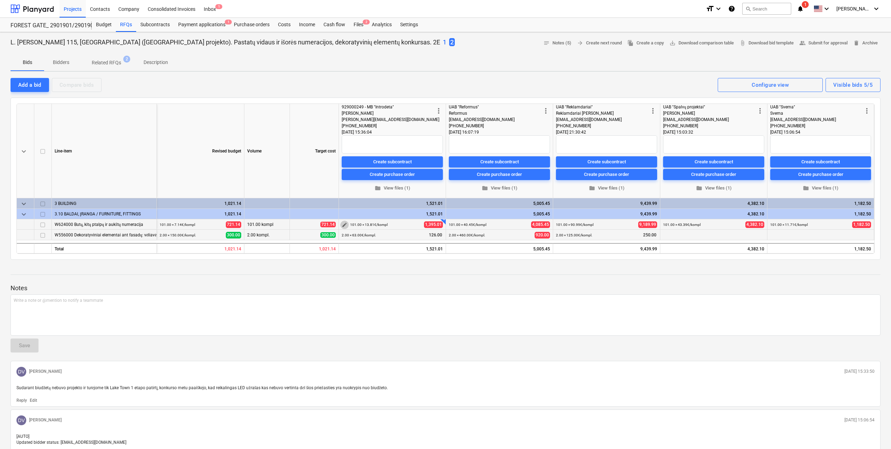
click at [344, 224] on span "edit" at bounding box center [345, 225] width 6 height 6
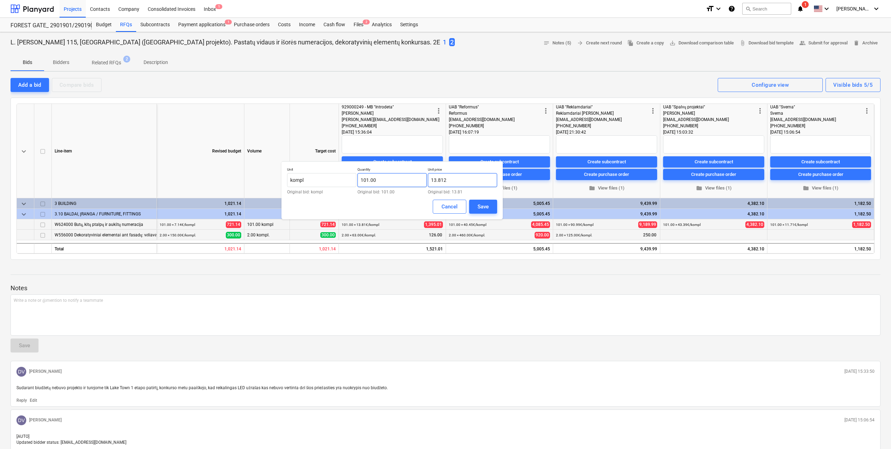
drag, startPoint x: 405, startPoint y: 182, endPoint x: 359, endPoint y: 182, distance: 45.5
click at [359, 182] on div "Unit kompl Original bid: kompl Quantity 101.00 Original bid: 101.00 Unit price …" at bounding box center [392, 180] width 210 height 27
type input "770.08"
click at [494, 205] on button "Save" at bounding box center [483, 207] width 28 height 14
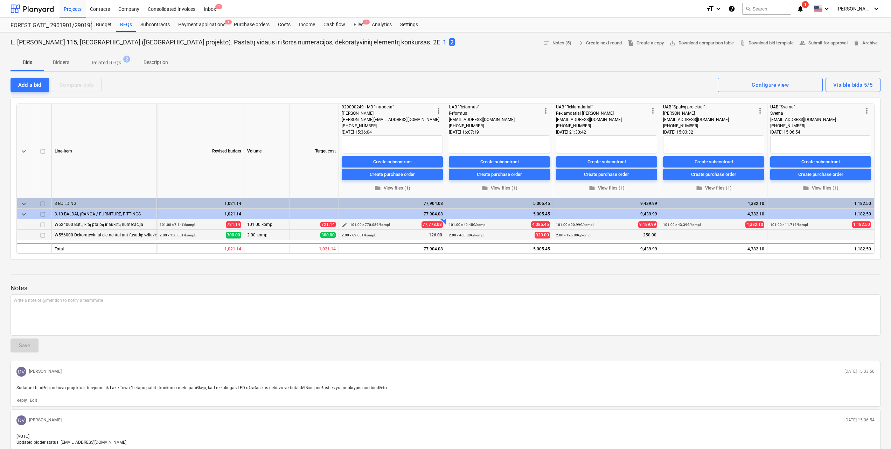
click at [346, 222] on button "edit" at bounding box center [344, 225] width 8 height 8
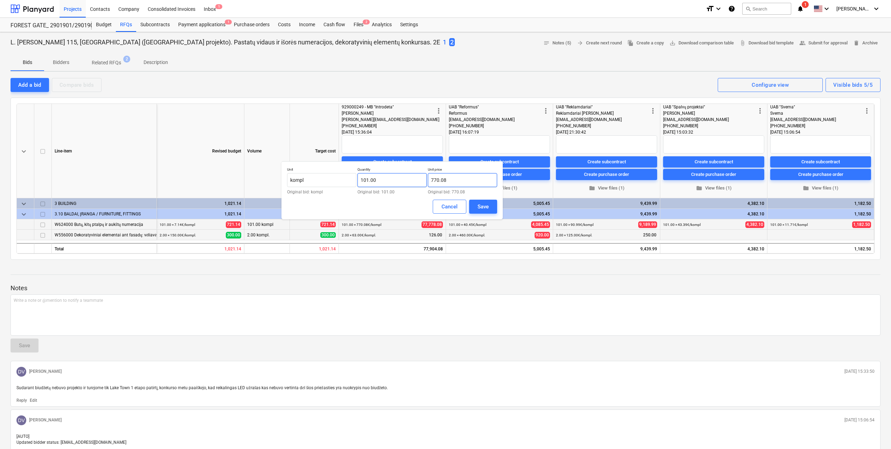
drag, startPoint x: 455, startPoint y: 179, endPoint x: 419, endPoint y: 180, distance: 35.7
click at [419, 180] on div "Unit kompl Original bid: kompl Quantity 101.00 Original bid: 101.00 Unit price …" at bounding box center [392, 180] width 210 height 27
type input "7.62"
click at [485, 207] on div "Save" at bounding box center [482, 206] width 11 height 9
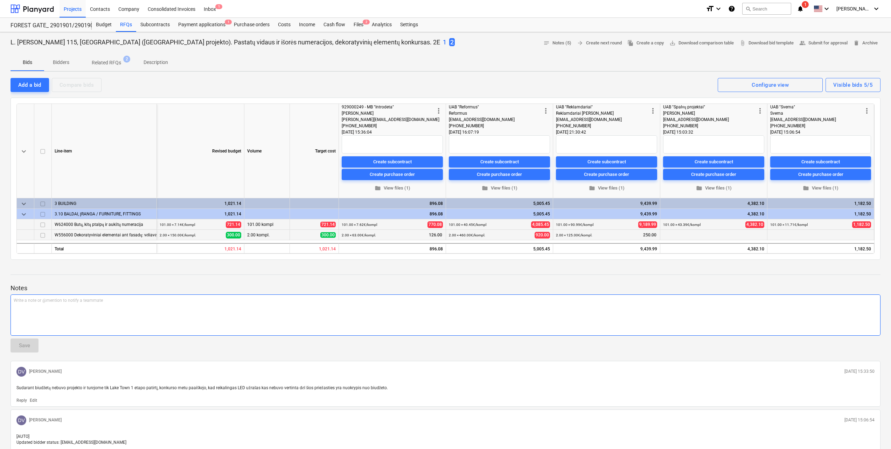
click at [310, 315] on div "Write a note or @mention to notify a teammate ﻿" at bounding box center [445, 315] width 870 height 41
drag, startPoint x: 207, startPoint y: 300, endPoint x: 8, endPoint y: 299, distance: 198.4
click at [8, 299] on div "L. Baliukevičiaus Dzūko g. 115, Vilnius (Forest Gate projekto). Pastatų vidaus …" at bounding box center [445, 343] width 891 height 622
copy span "Siūlau rinktis rangovą MB "Introdeta" jie dirbo Lake Town 1 ir 2 etape, taip pa…"
click at [815, 43] on span "people_alt Submit for approval" at bounding box center [823, 43] width 48 height 8
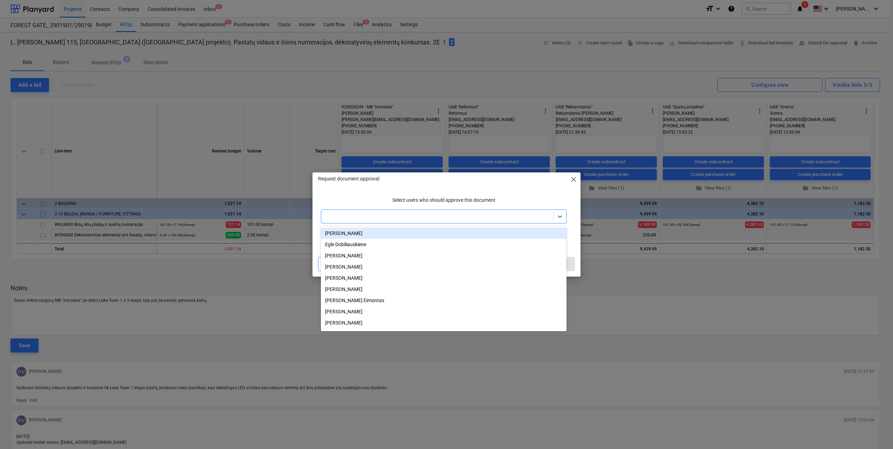
click at [466, 213] on div at bounding box center [437, 216] width 225 height 7
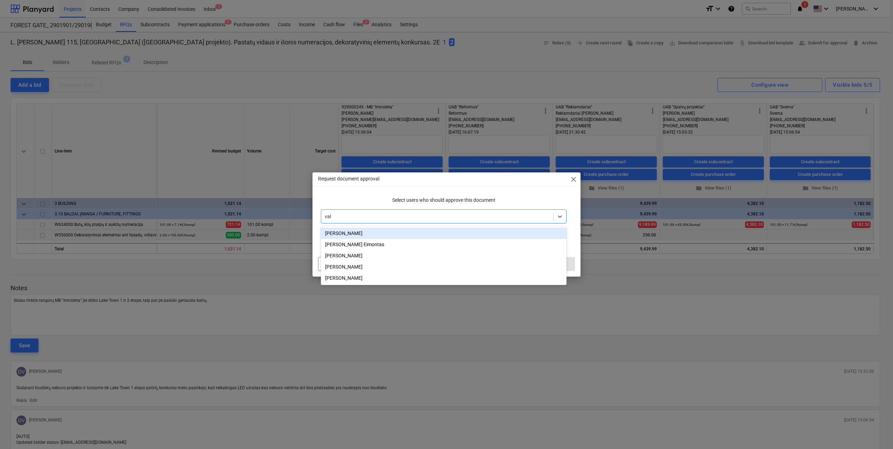
type input "vale"
type input "jul"
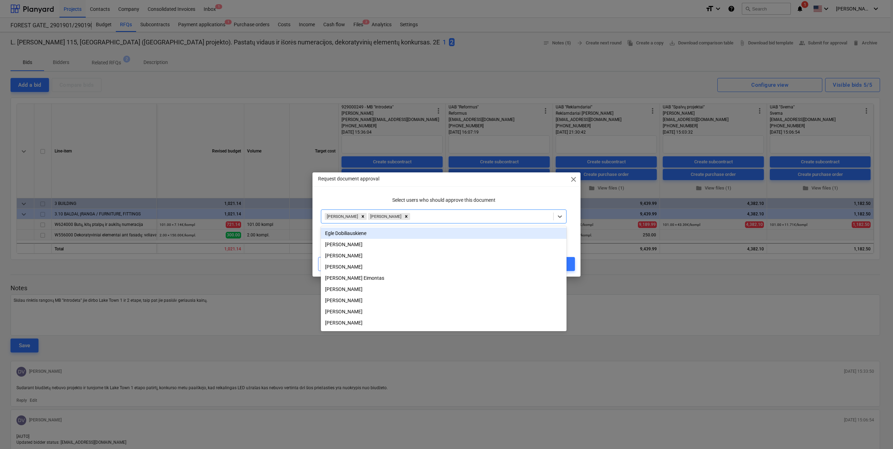
click at [469, 205] on div "Select users who should approve this document" at bounding box center [443, 200] width 251 height 13
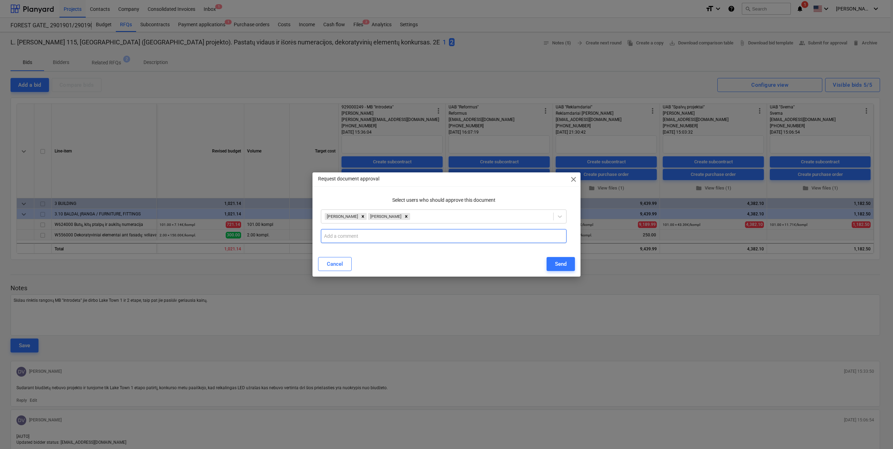
click at [389, 233] on input "text" at bounding box center [444, 236] width 246 height 14
paste input "Siūlau rinktis rangovą MB "Introdeta" jie dirbo Lake Town 1 ir 2 etape, taip pa…"
type input "Siūlau rinktis rangovą MB "Introdeta" jie dirbo Lake Town 1 ir 2 etape, taip pa…"
click at [570, 268] on button "Send" at bounding box center [561, 264] width 28 height 14
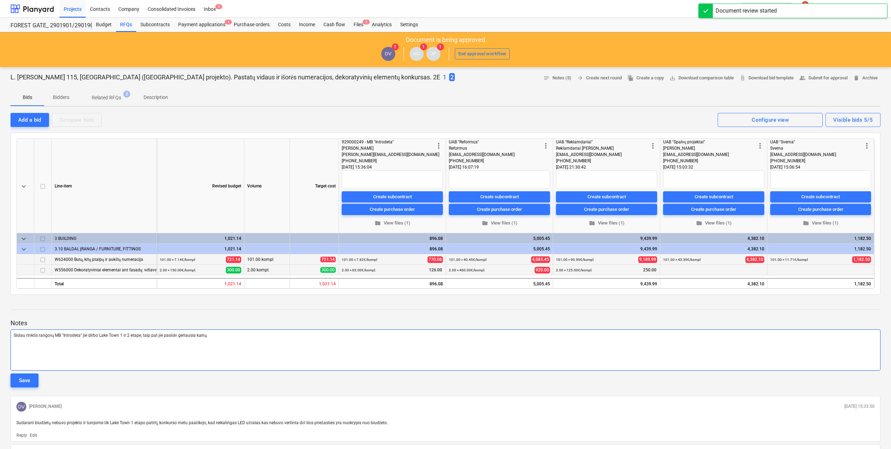
click at [20, 350] on div "Siūlau rinktis rangovą MB "Introdeta" jie dirbo Lake Town 1 ir 2 etape, taip pa…" at bounding box center [445, 350] width 870 height 41
click at [27, 382] on div "Save" at bounding box center [24, 380] width 11 height 9
